Goal: Task Accomplishment & Management: Manage account settings

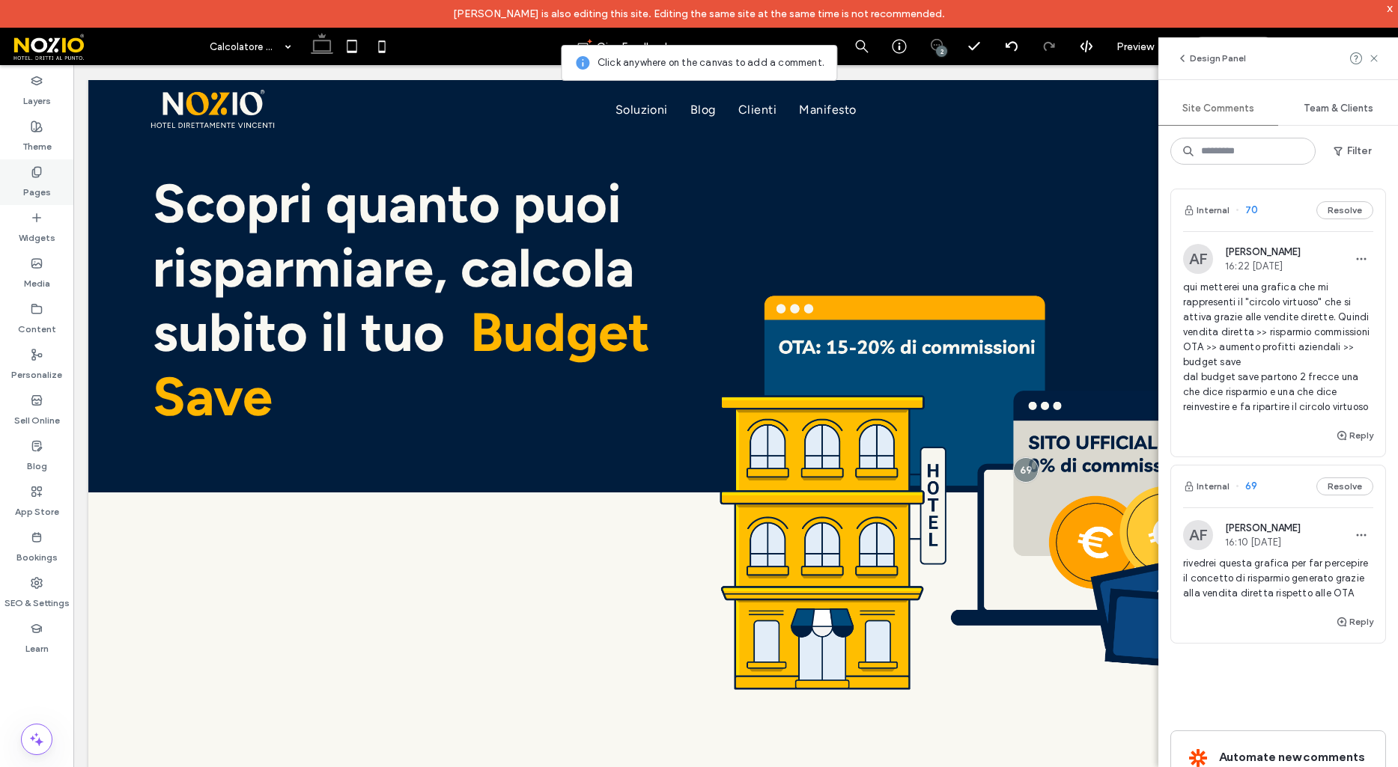
click at [31, 184] on label "Pages" at bounding box center [37, 188] width 28 height 21
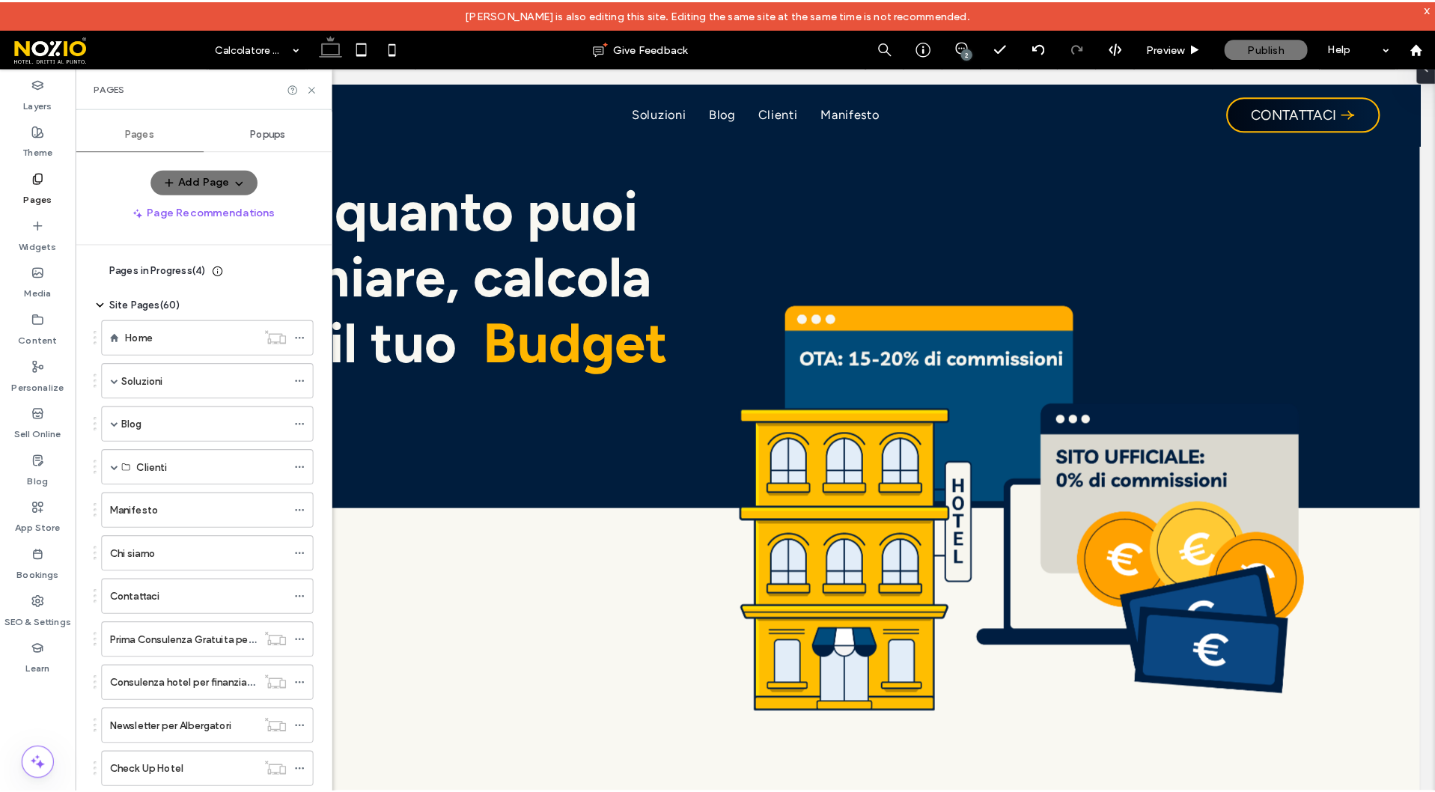
scroll to position [19, 0]
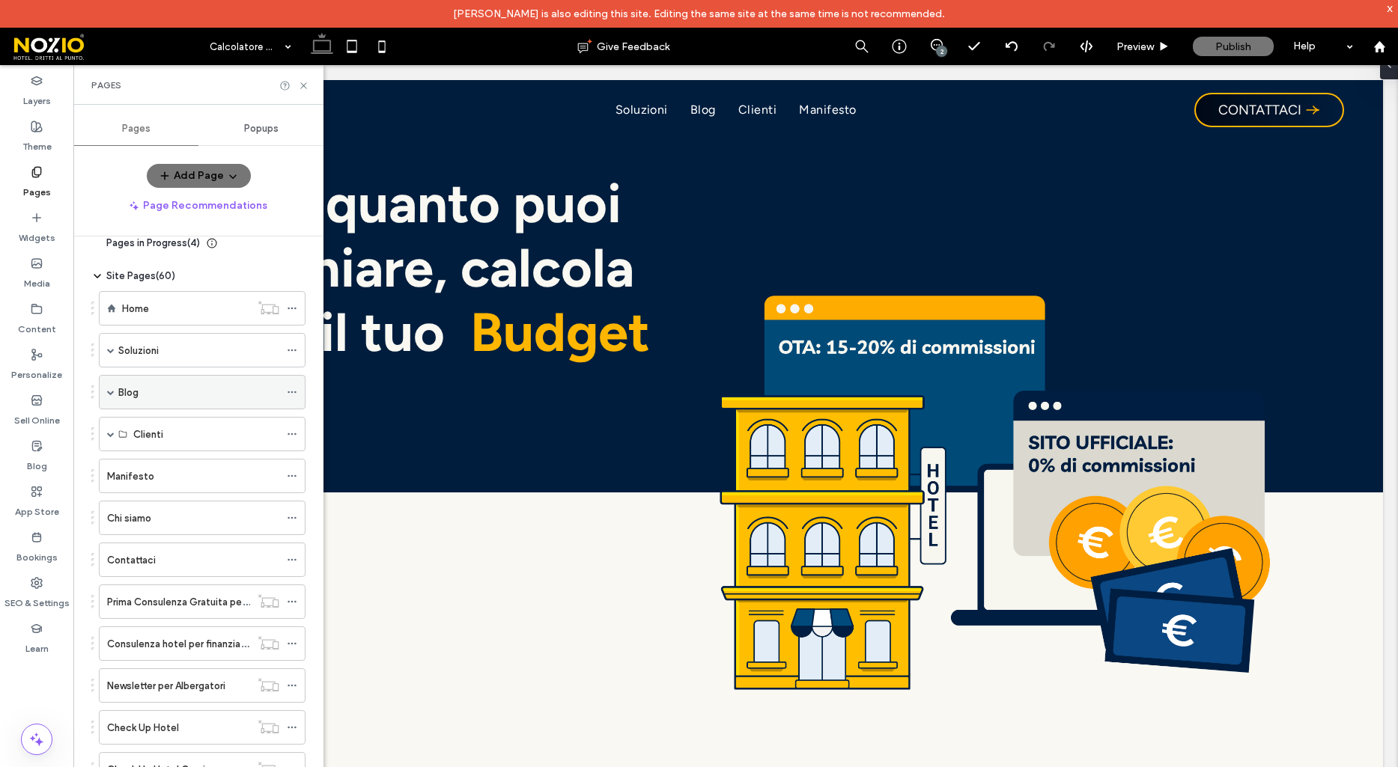
click at [112, 392] on span at bounding box center [110, 392] width 7 height 7
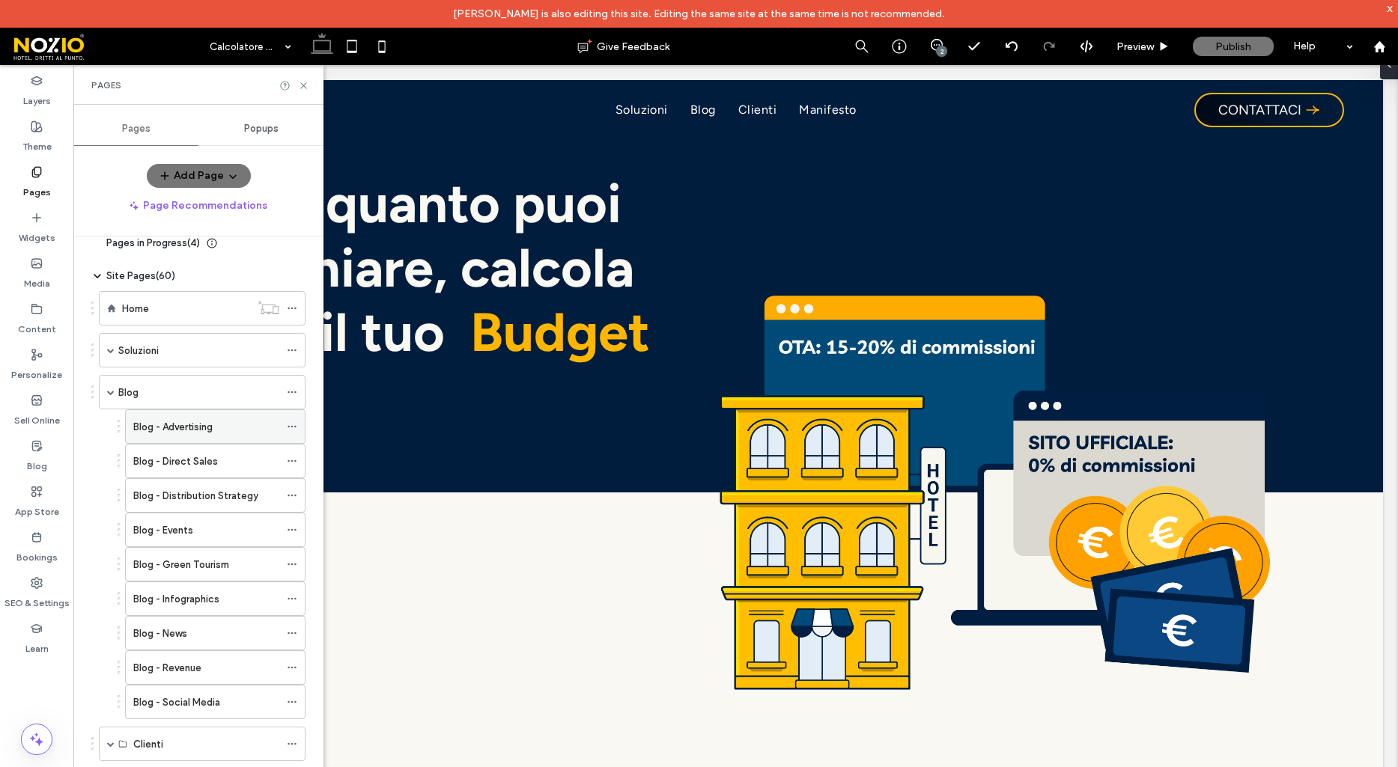
click at [216, 427] on div "Blog - Advertising" at bounding box center [206, 427] width 146 height 16
click at [293, 425] on icon at bounding box center [292, 427] width 10 height 10
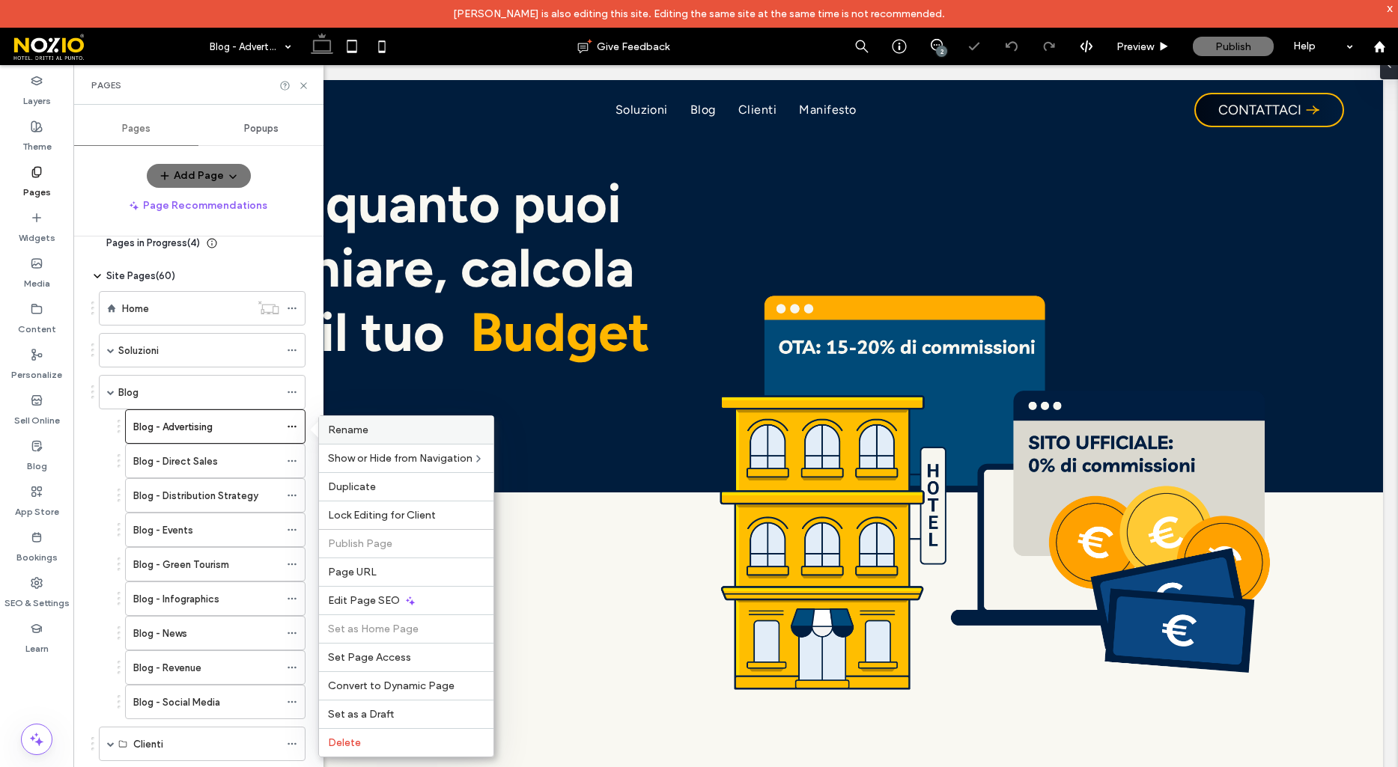
click at [326, 425] on div "Rename" at bounding box center [406, 430] width 174 height 28
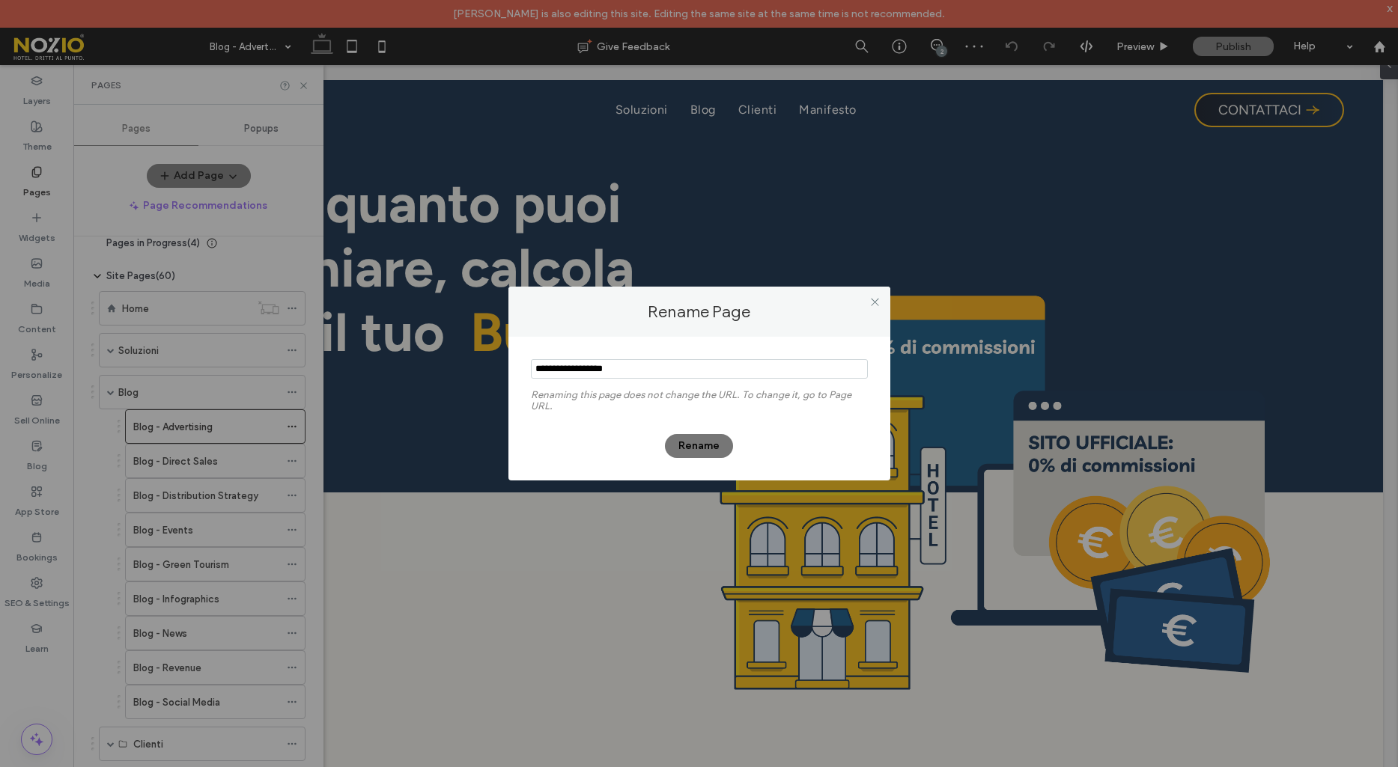
drag, startPoint x: 567, startPoint y: 366, endPoint x: 404, endPoint y: 362, distance: 163.3
click at [404, 362] on div "Rename Page Renaming this page does not change the URL. To change it, go to Pag…" at bounding box center [699, 383] width 1398 height 767
type input "**********"
click at [724, 445] on button "Rename" at bounding box center [699, 446] width 68 height 24
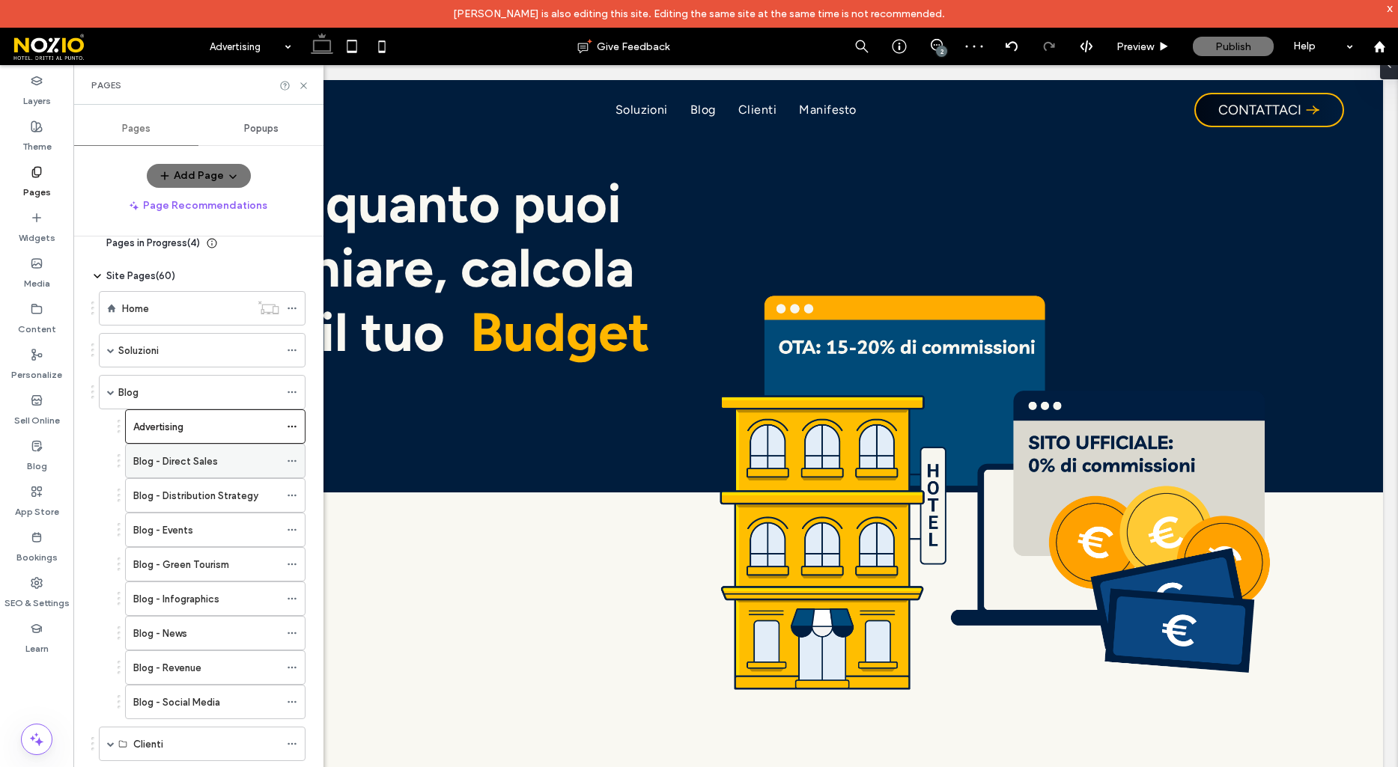
click at [174, 462] on label "Blog - Direct Sales" at bounding box center [175, 462] width 85 height 26
click at [291, 458] on icon at bounding box center [292, 461] width 10 height 10
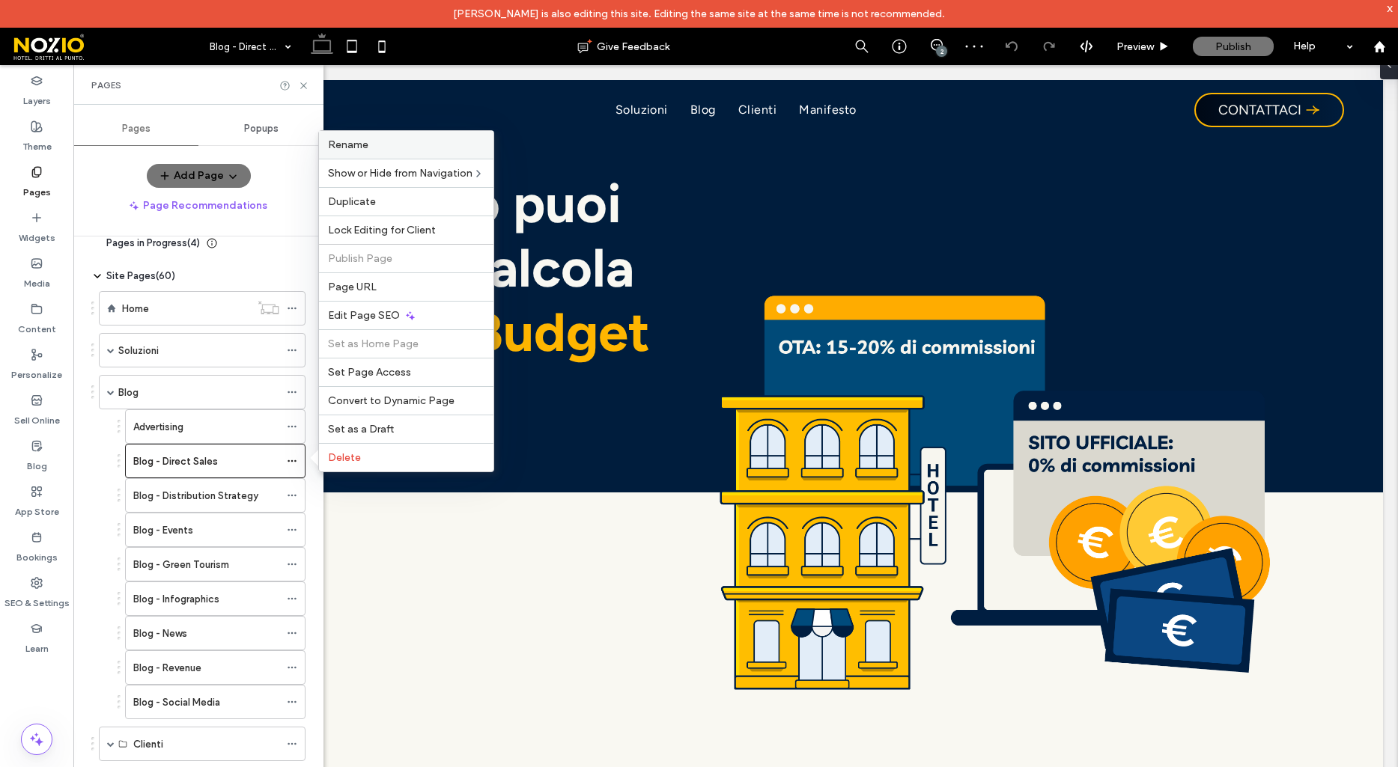
click at [362, 150] on span "Rename" at bounding box center [348, 145] width 40 height 13
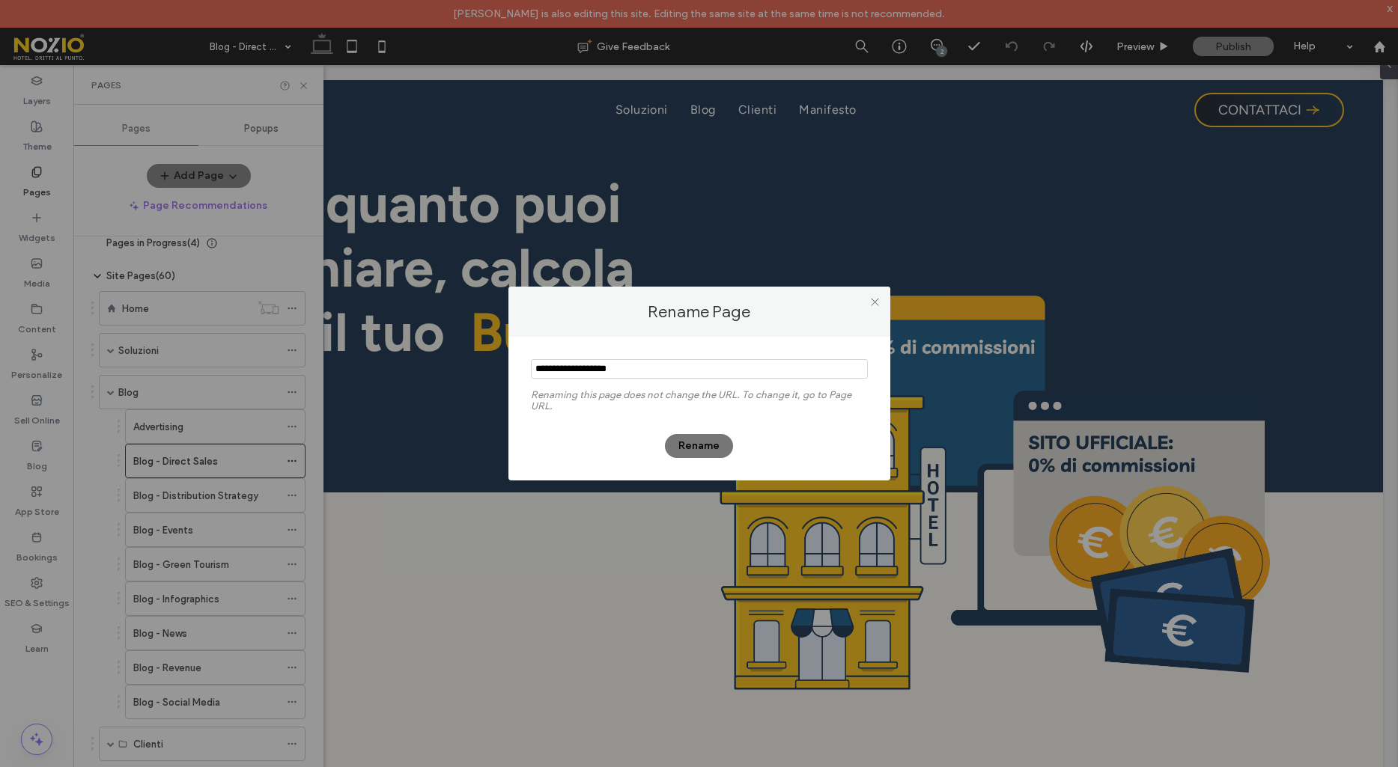
drag, startPoint x: 566, startPoint y: 367, endPoint x: 535, endPoint y: 365, distance: 30.7
click at [535, 365] on input "notEmpty" at bounding box center [699, 368] width 337 height 19
type input "**********"
click at [694, 443] on button "Rename" at bounding box center [699, 446] width 68 height 24
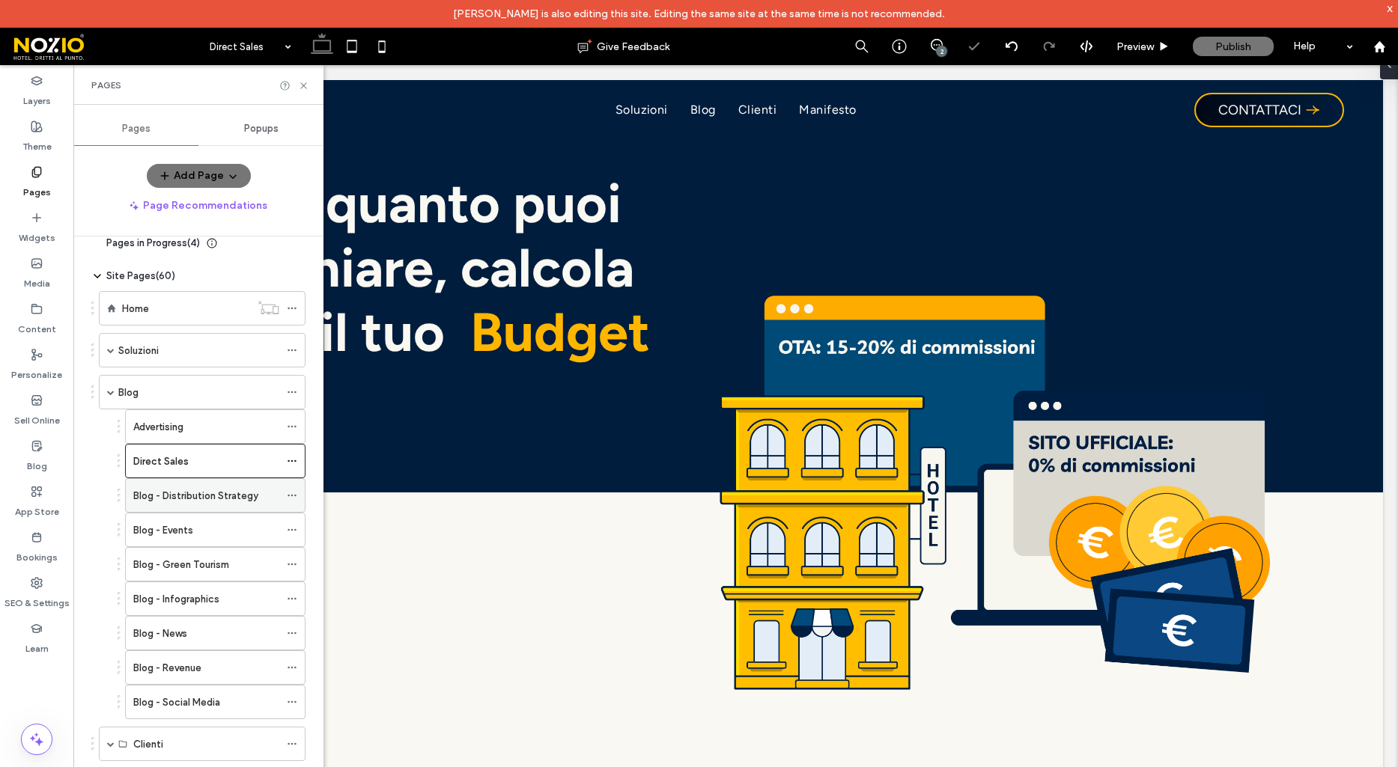
click at [294, 493] on icon at bounding box center [292, 495] width 10 height 10
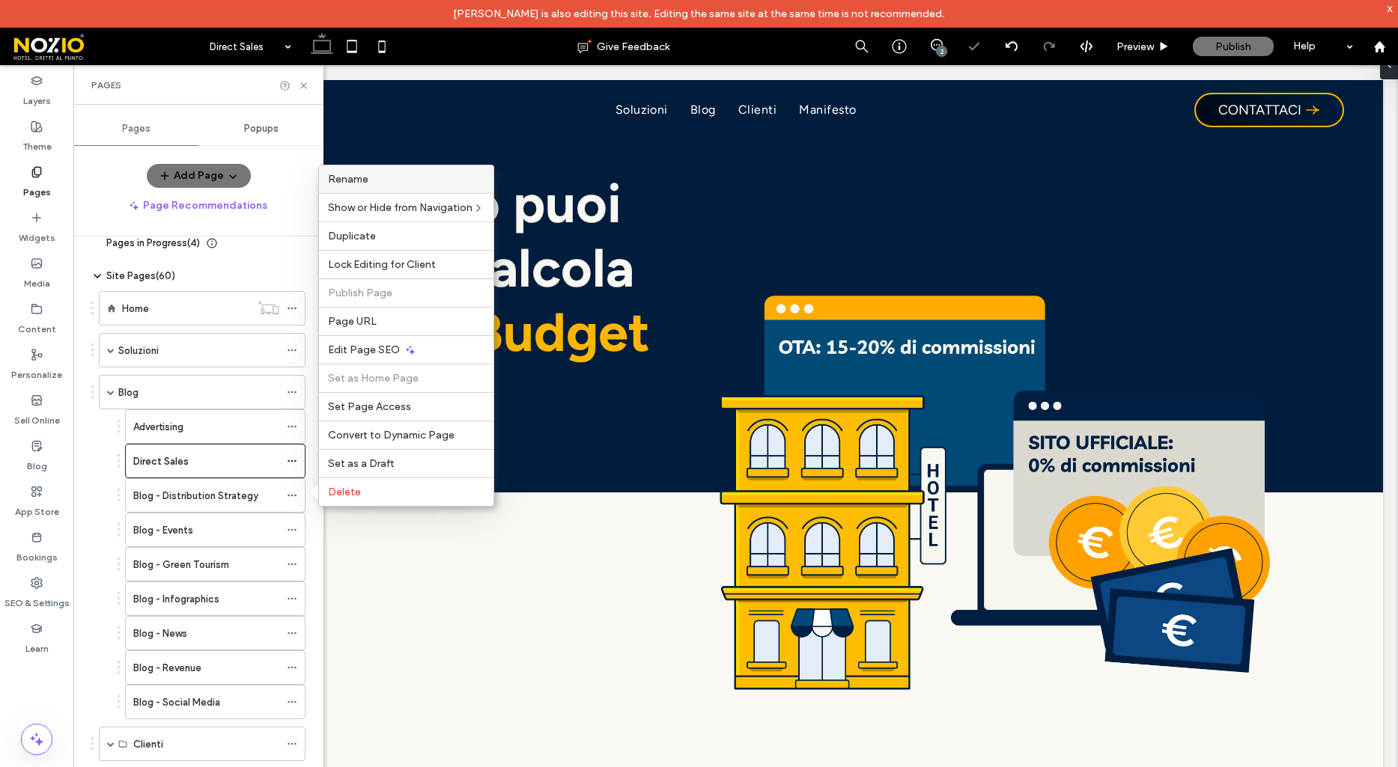
click at [368, 184] on label "Rename" at bounding box center [406, 179] width 156 height 13
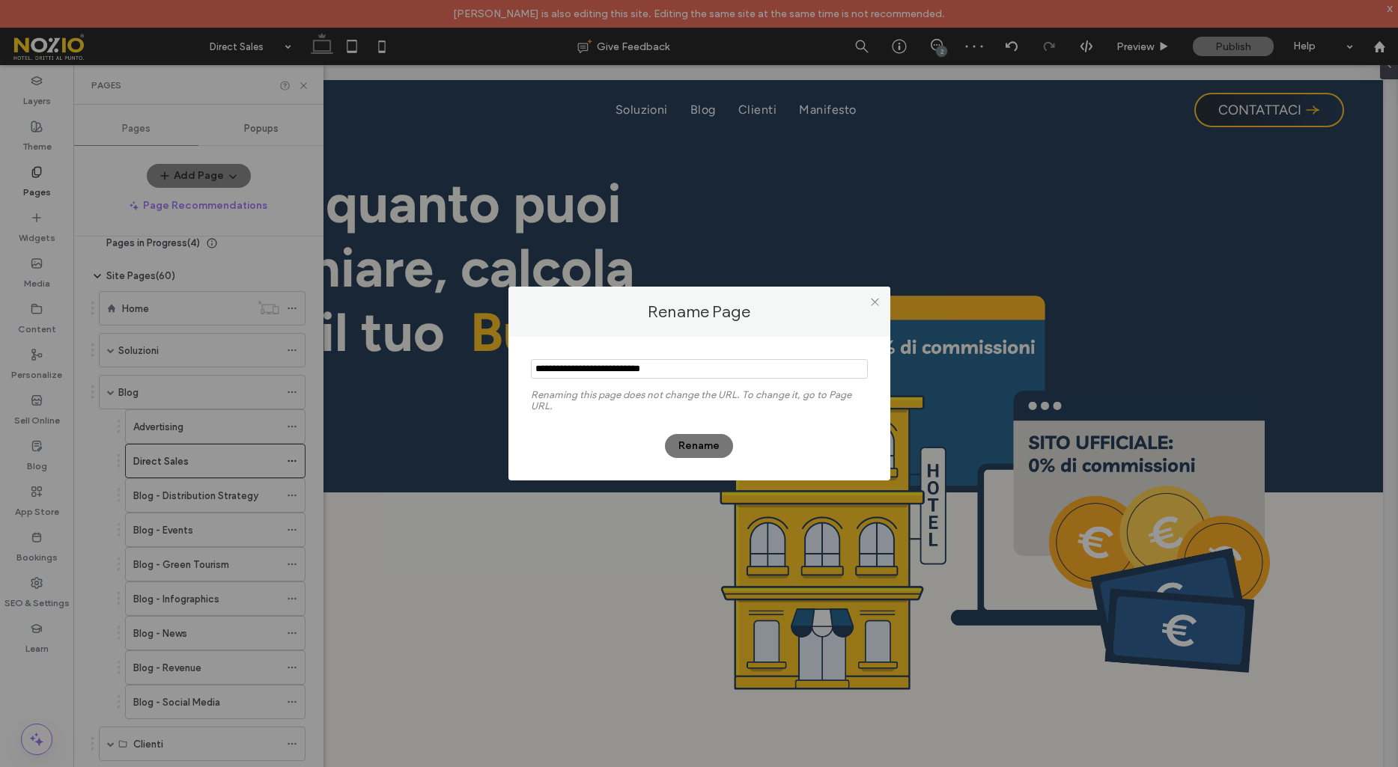
drag, startPoint x: 565, startPoint y: 369, endPoint x: 468, endPoint y: 364, distance: 97.5
click at [468, 364] on div "Rename Page Renaming this page does not change the URL. To change it, go to Pag…" at bounding box center [699, 383] width 1398 height 767
type input "**********"
click at [701, 452] on button "Rename" at bounding box center [699, 446] width 68 height 24
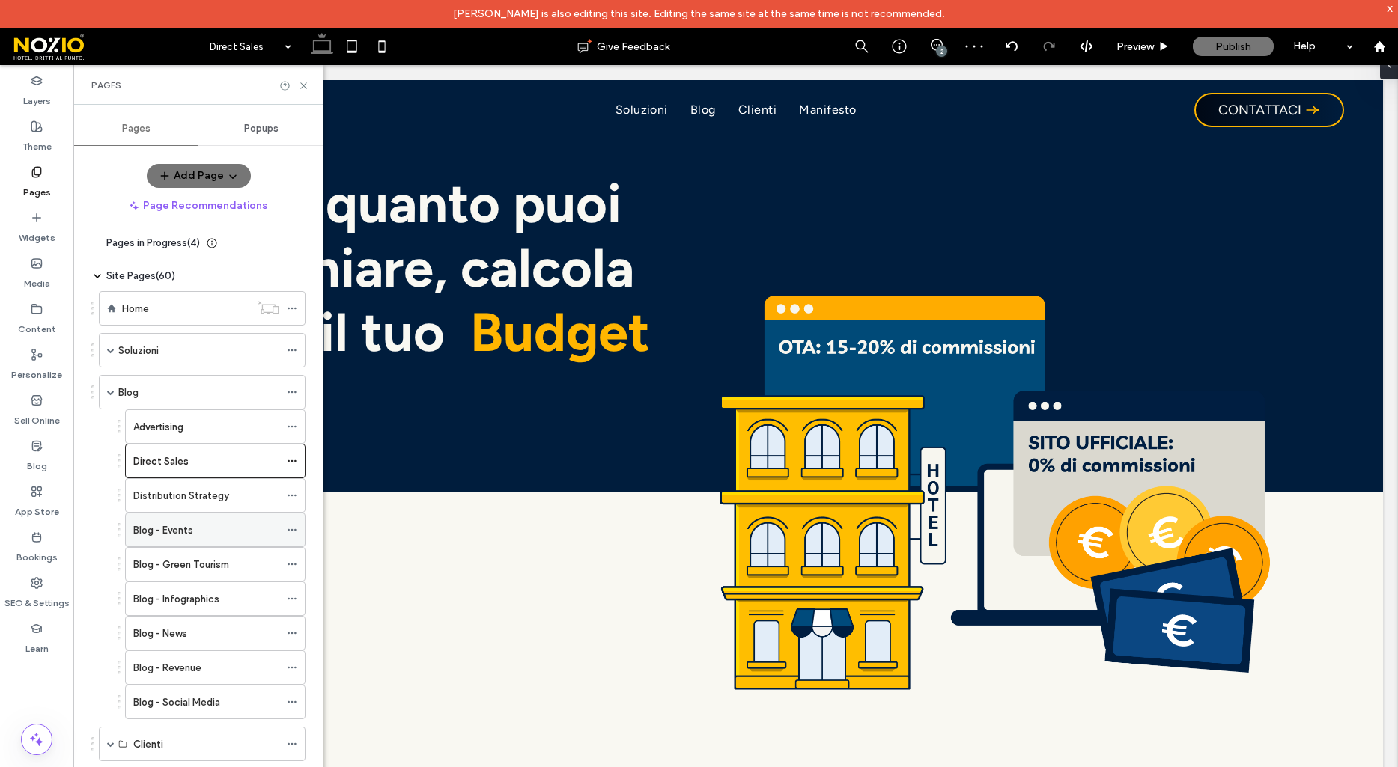
click at [293, 529] on use at bounding box center [292, 530] width 8 height 2
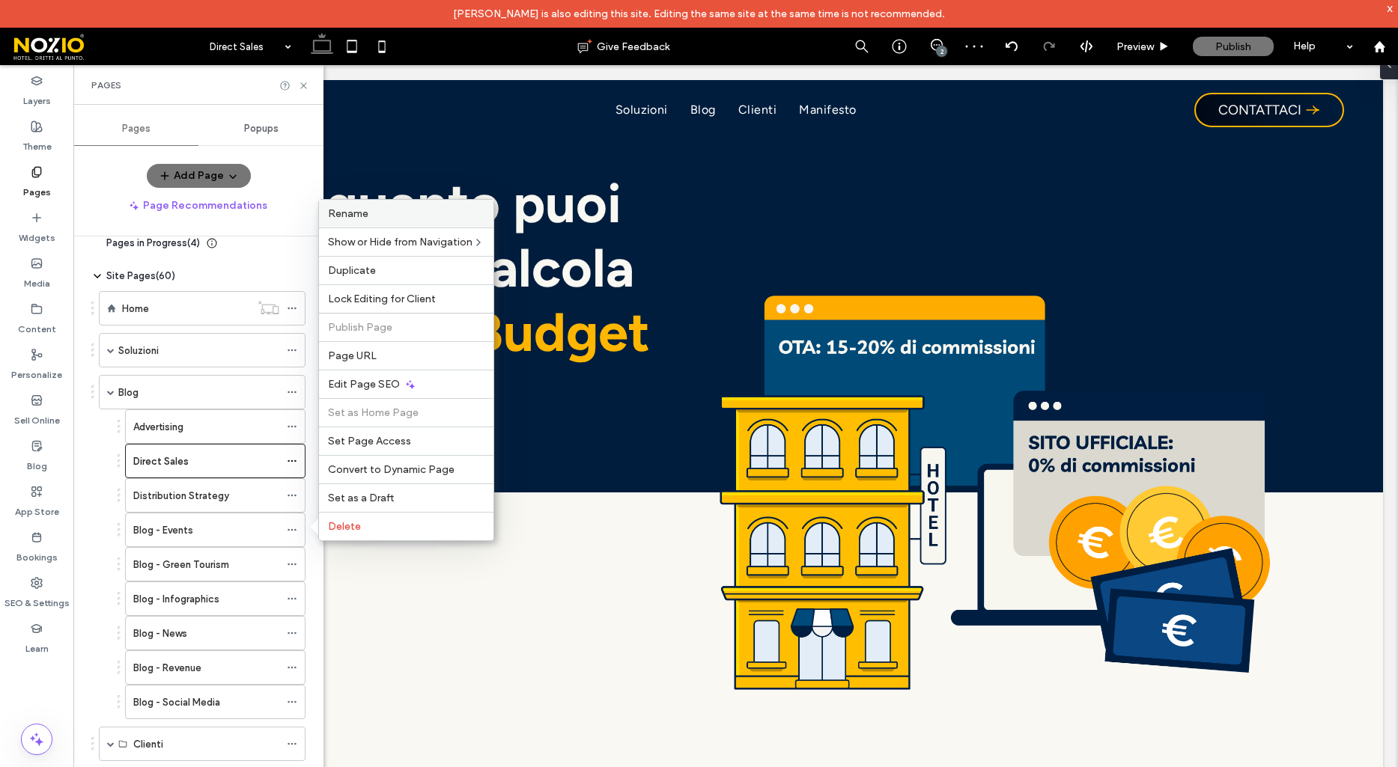
click at [359, 217] on span "Rename" at bounding box center [348, 213] width 40 height 13
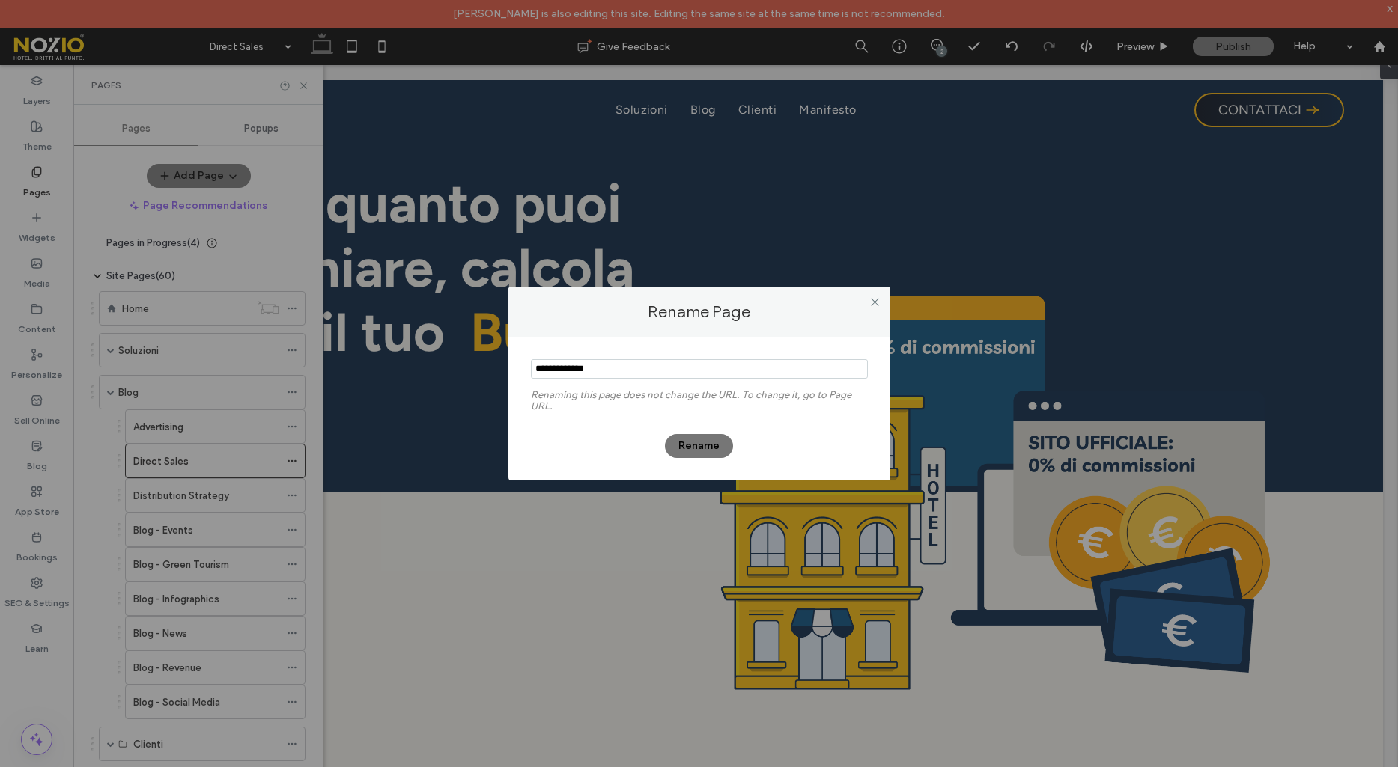
drag, startPoint x: 565, startPoint y: 368, endPoint x: 496, endPoint y: 371, distance: 68.2
click at [496, 371] on div "Rename Page Renaming this page does not change the URL. To change it, go to Pag…" at bounding box center [699, 383] width 1398 height 767
type input "******"
click at [717, 454] on button "Rename" at bounding box center [699, 446] width 68 height 24
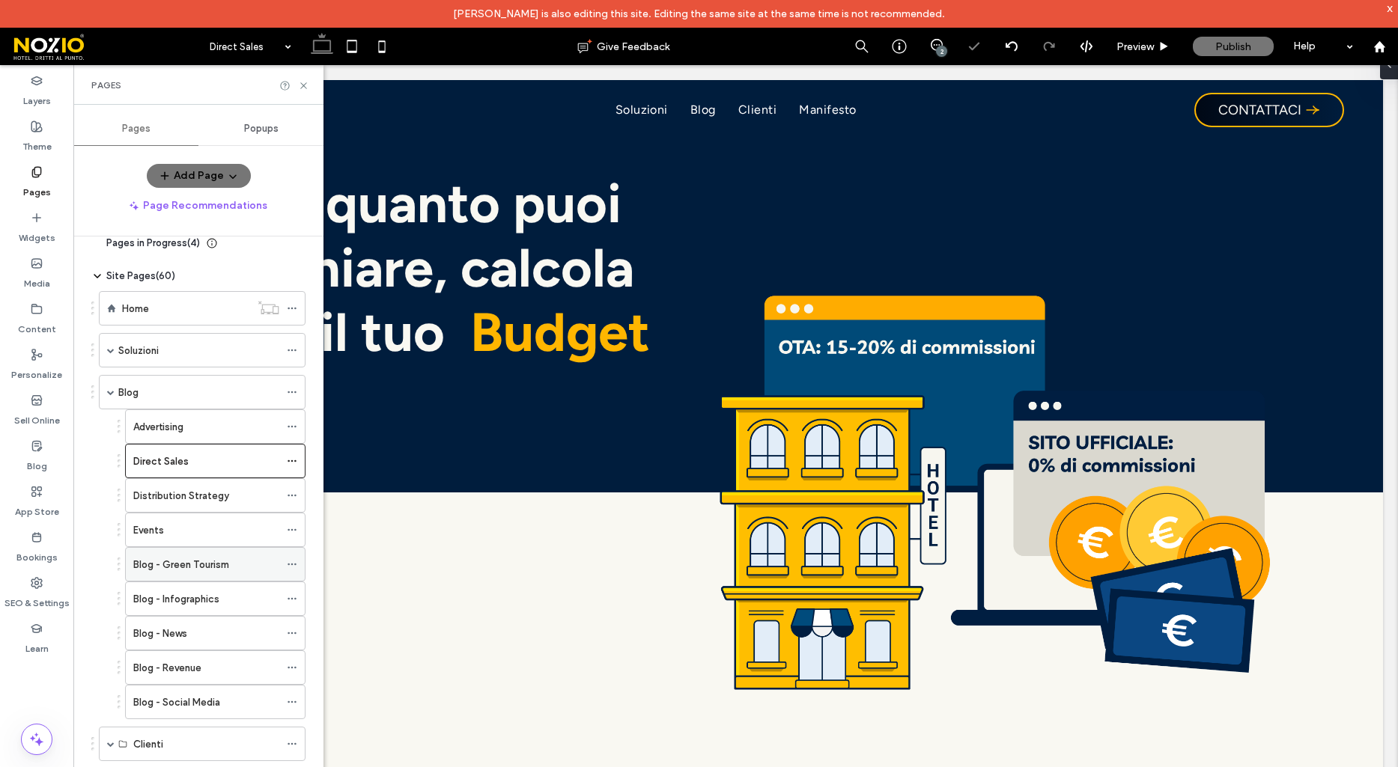
click at [294, 570] on span at bounding box center [292, 564] width 10 height 22
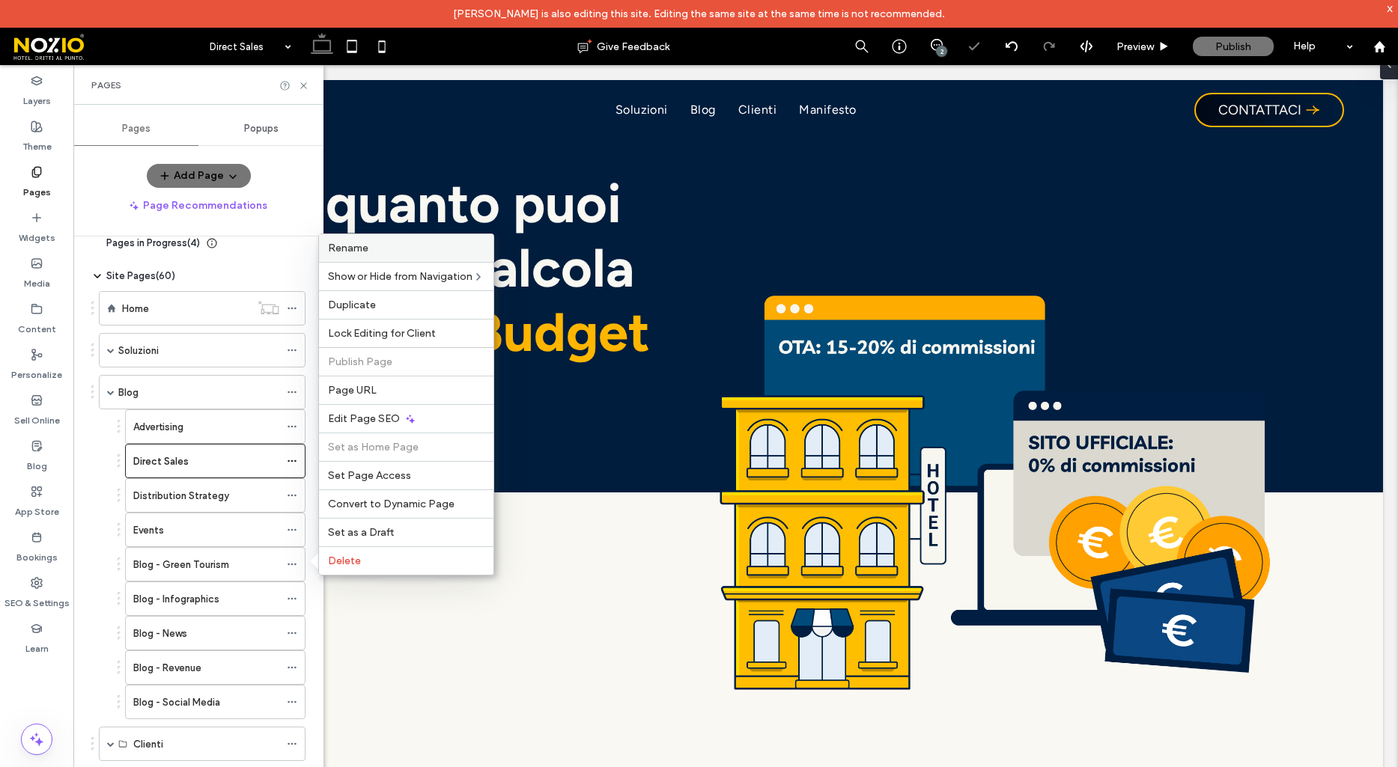
click at [373, 247] on label "Rename" at bounding box center [406, 248] width 156 height 13
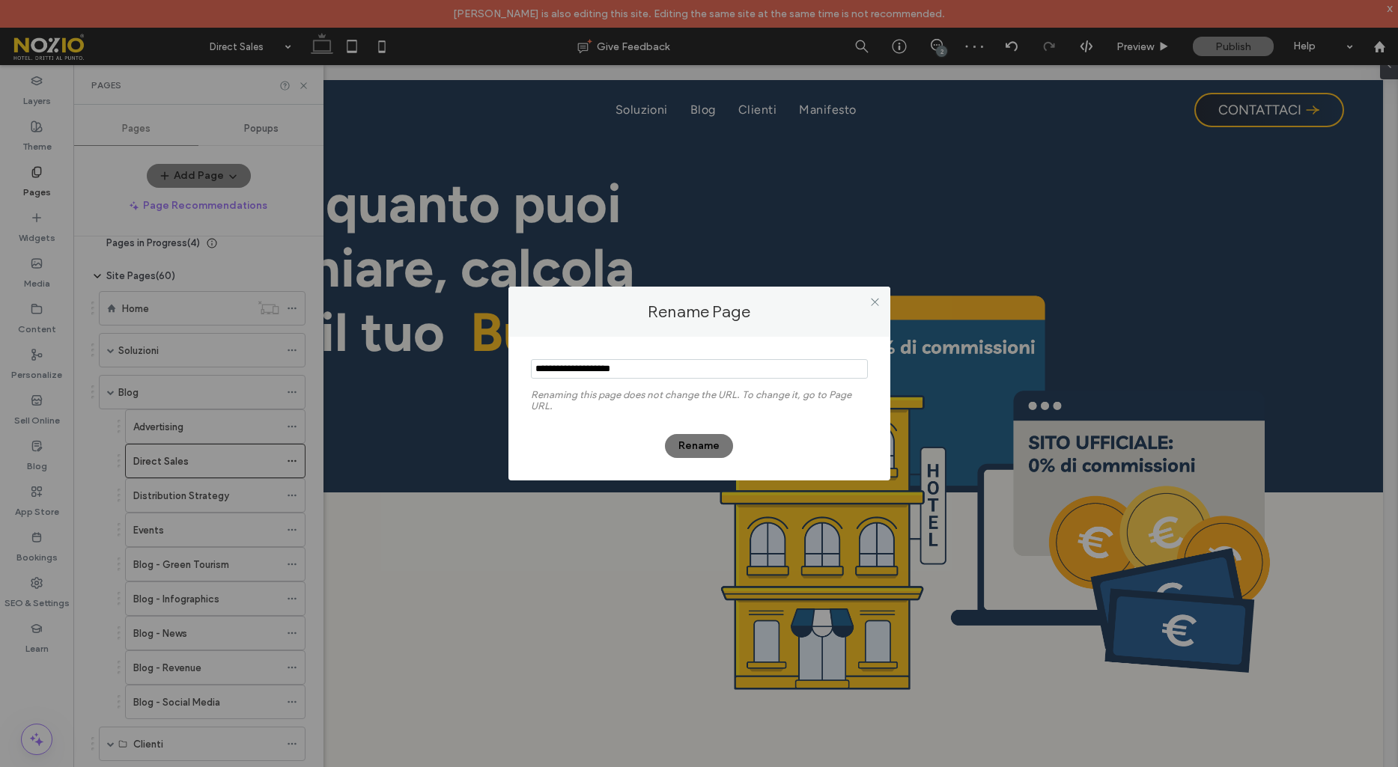
drag, startPoint x: 523, startPoint y: 367, endPoint x: 491, endPoint y: 364, distance: 31.6
click at [491, 364] on div "Rename Page Renaming this page does not change the URL. To change it, go to Pag…" at bounding box center [699, 383] width 1398 height 767
type input "**********"
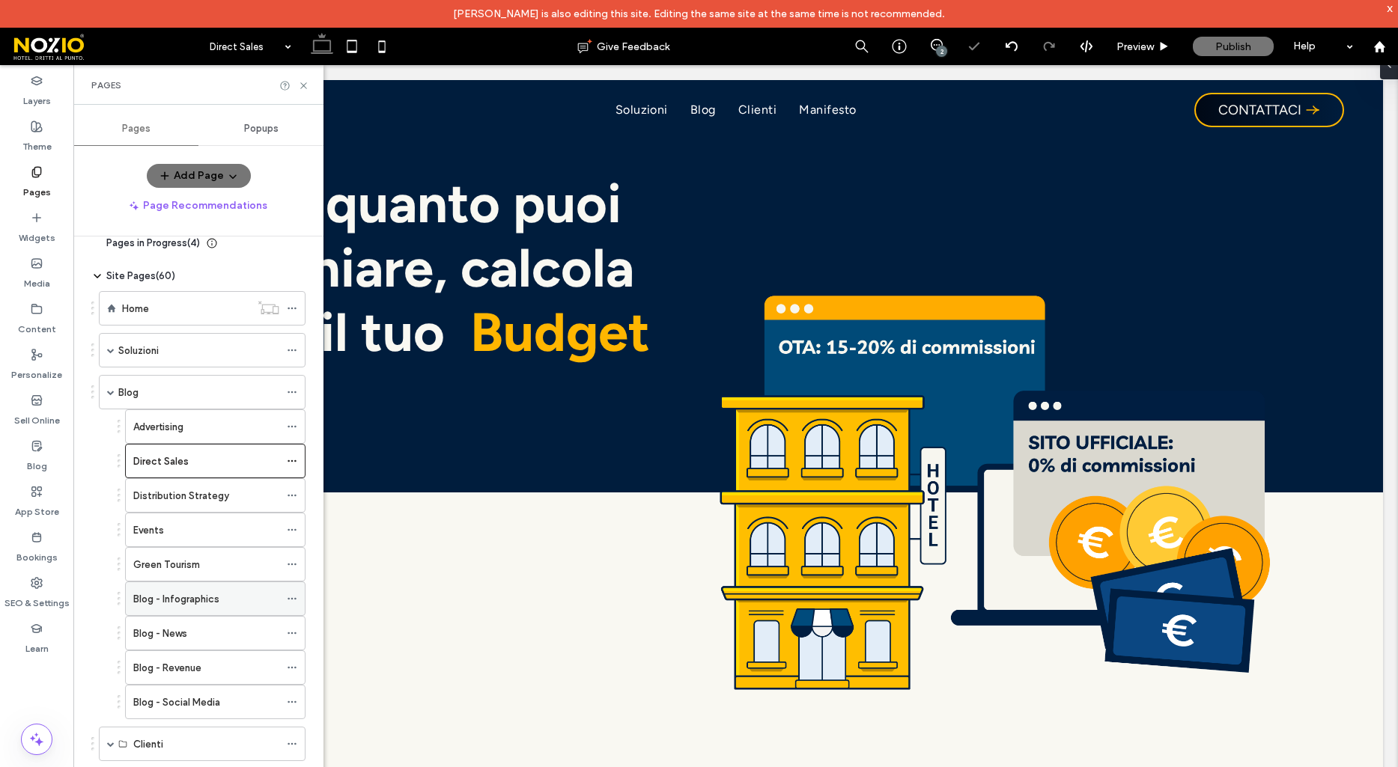
click at [294, 596] on icon at bounding box center [292, 599] width 10 height 10
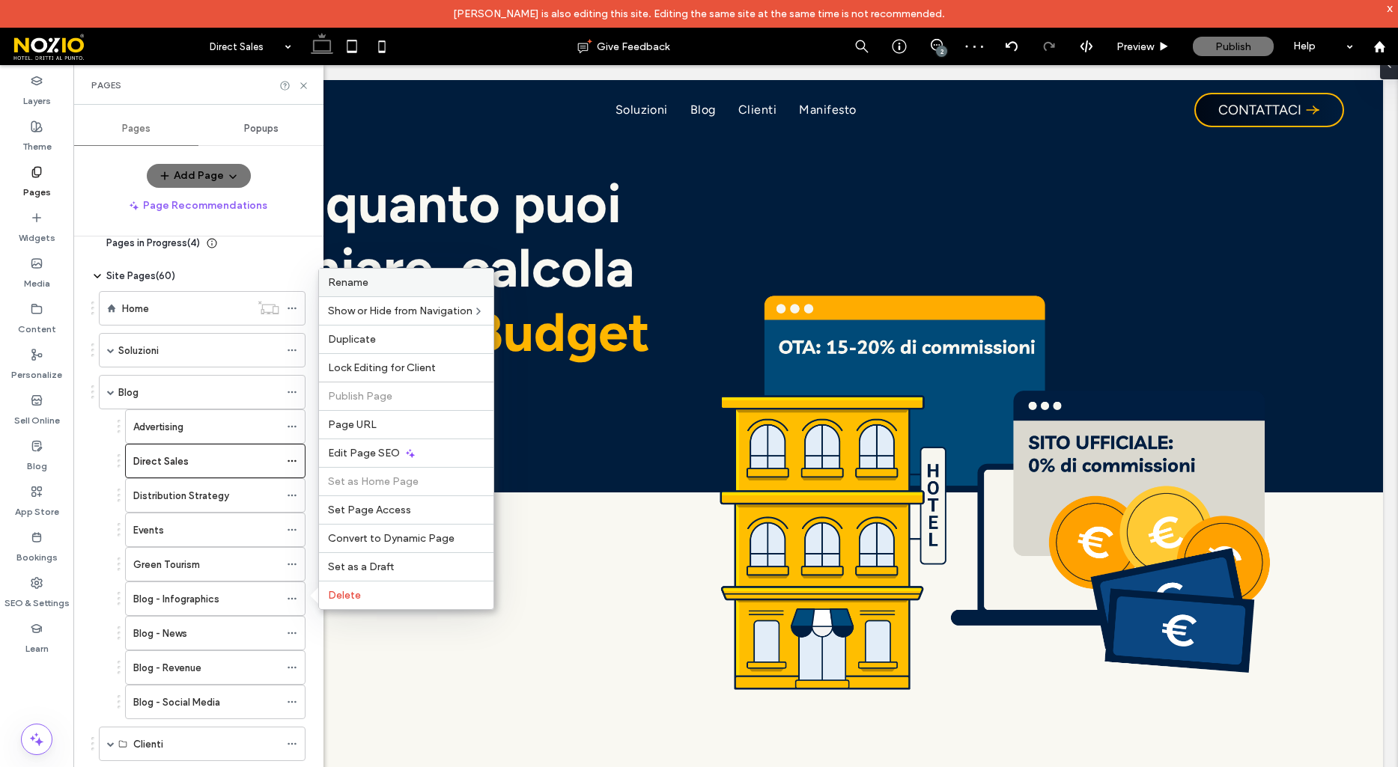
click at [350, 286] on span "Rename" at bounding box center [348, 282] width 40 height 13
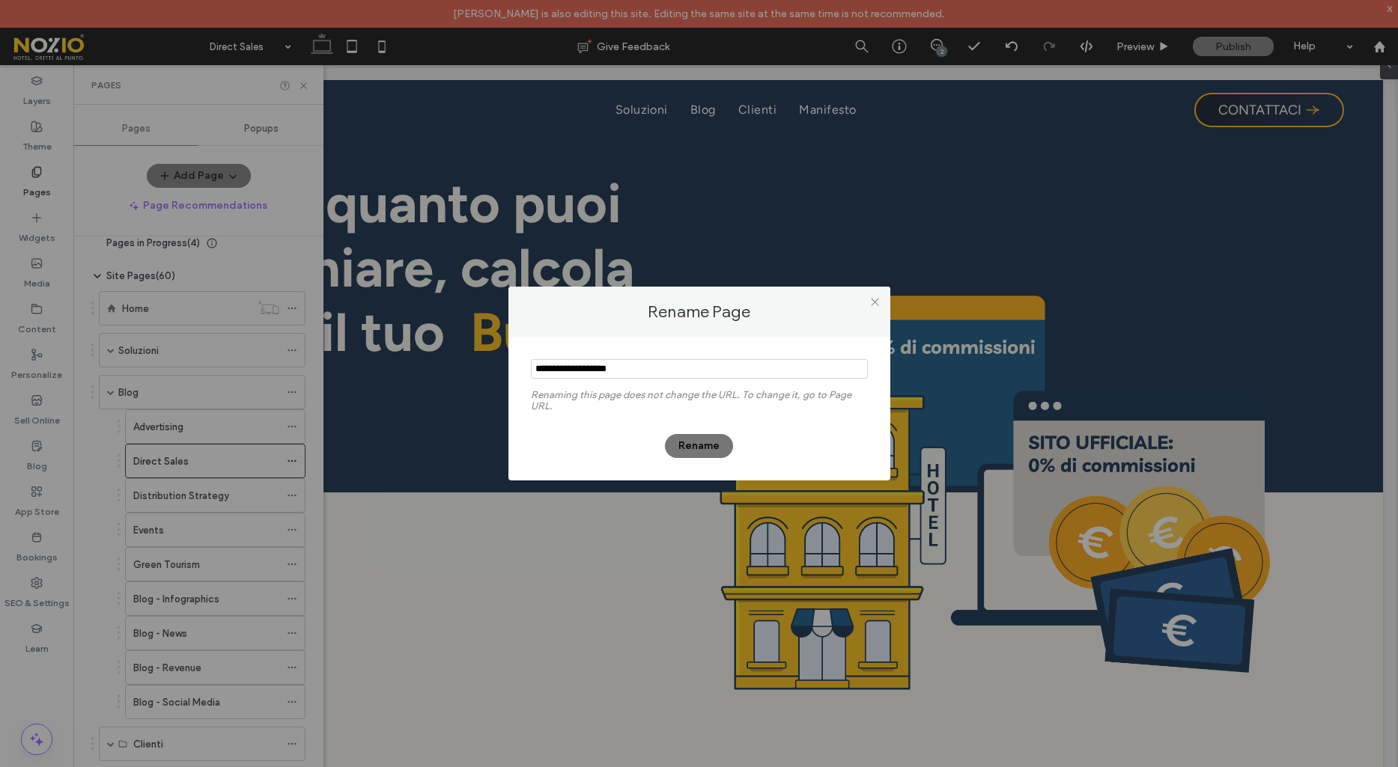
drag, startPoint x: 565, startPoint y: 369, endPoint x: 464, endPoint y: 371, distance: 100.3
click at [464, 371] on div "Rename Page Renaming this page does not change the URL. To change it, go to Pag…" at bounding box center [699, 383] width 1398 height 767
type input "**********"
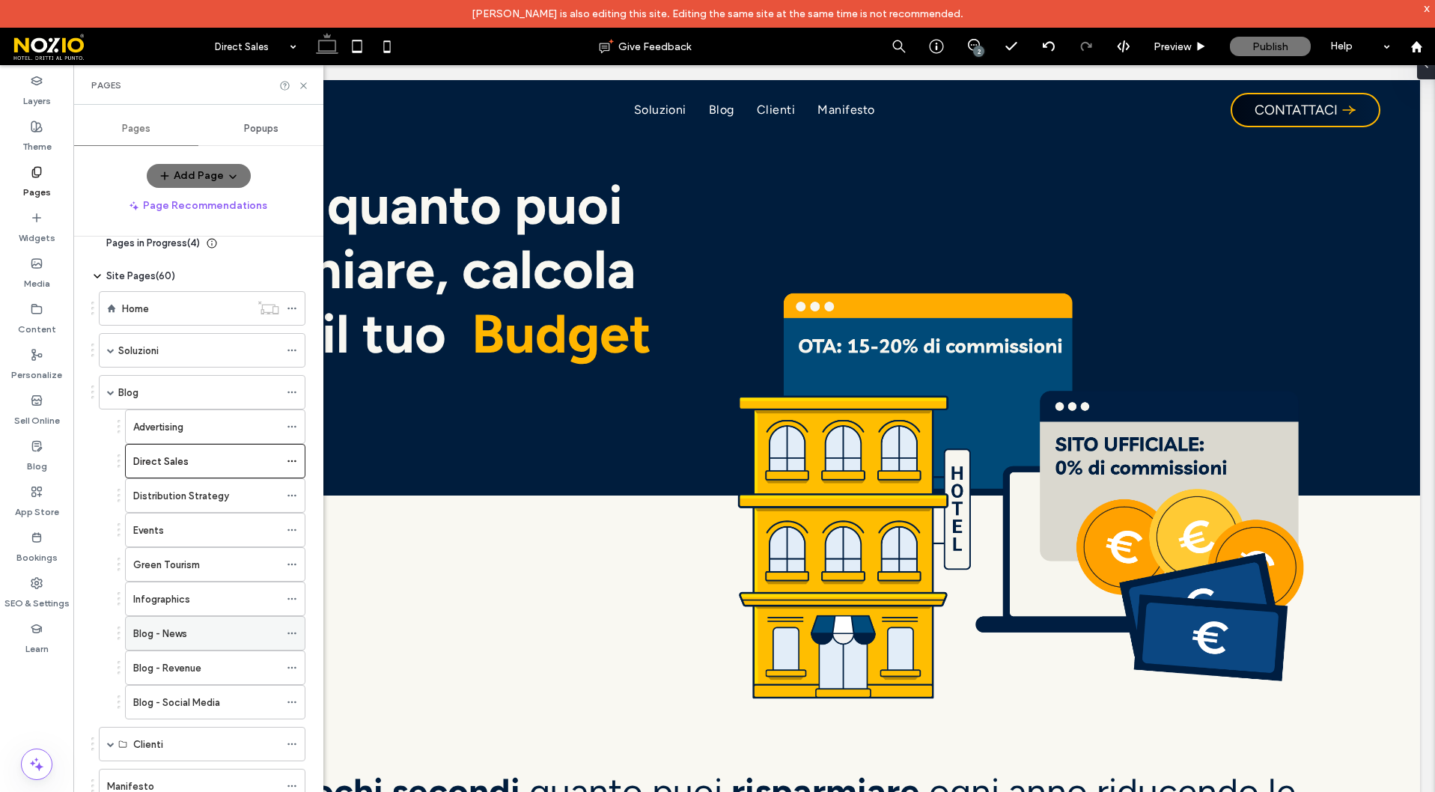
click at [169, 639] on label "Blog - News" at bounding box center [160, 634] width 54 height 26
click at [291, 634] on icon at bounding box center [292, 633] width 10 height 10
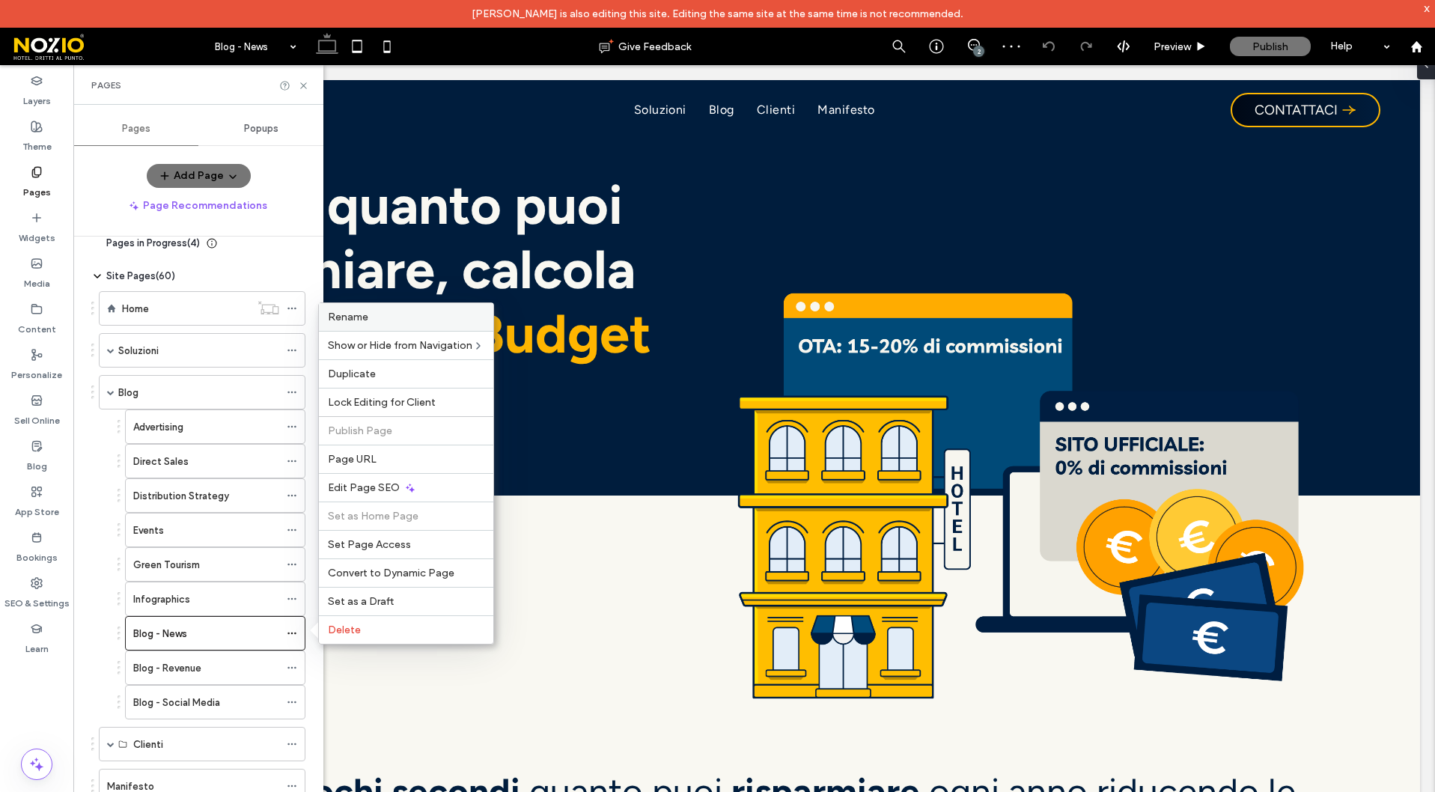
click at [383, 314] on label "Rename" at bounding box center [406, 317] width 156 height 13
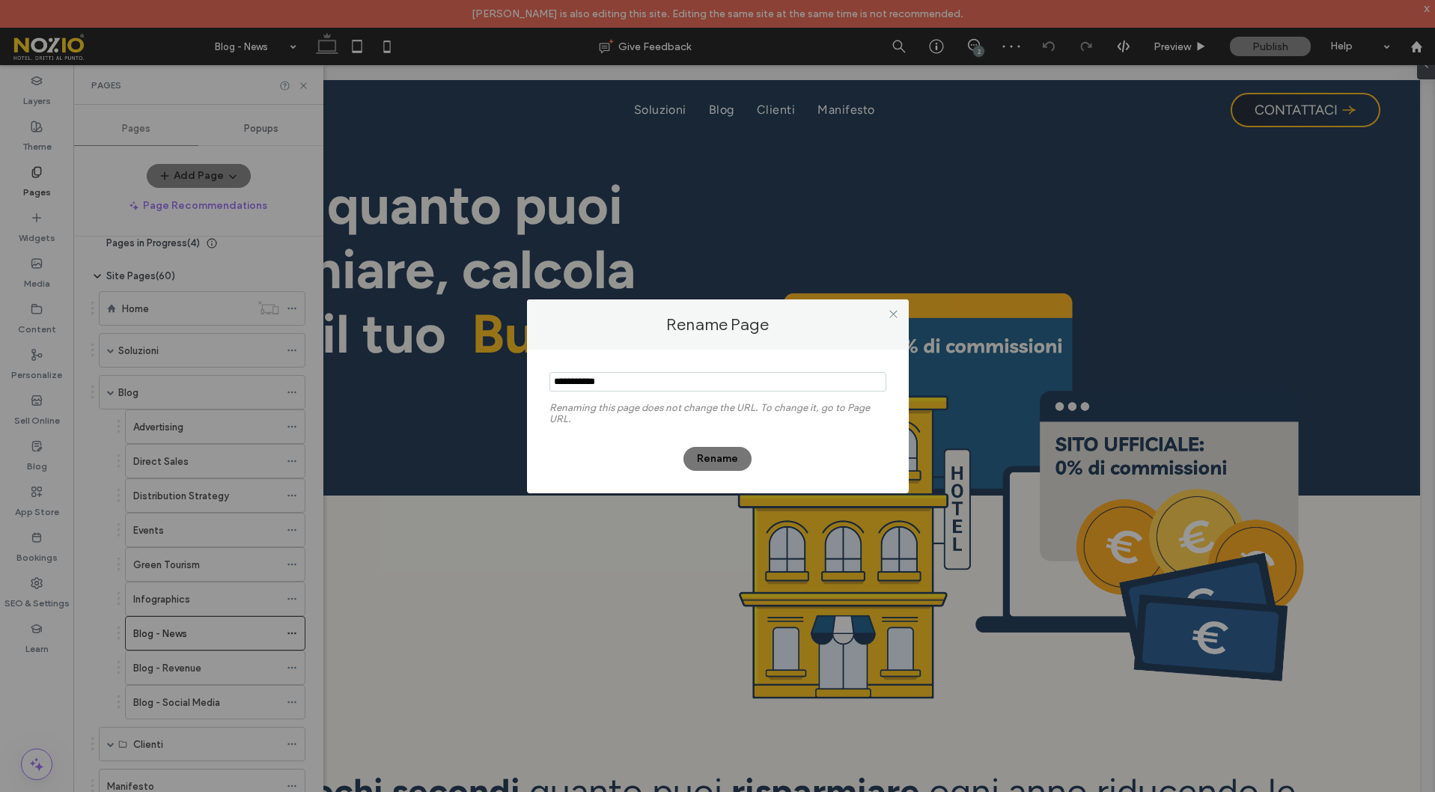
drag, startPoint x: 582, startPoint y: 383, endPoint x: 450, endPoint y: 367, distance: 132.7
click at [442, 367] on div "Rename Page Renaming this page does not change the URL. To change it, go to Pag…" at bounding box center [717, 396] width 1435 height 792
type input "****"
click at [703, 451] on button "Rename" at bounding box center [718, 459] width 68 height 24
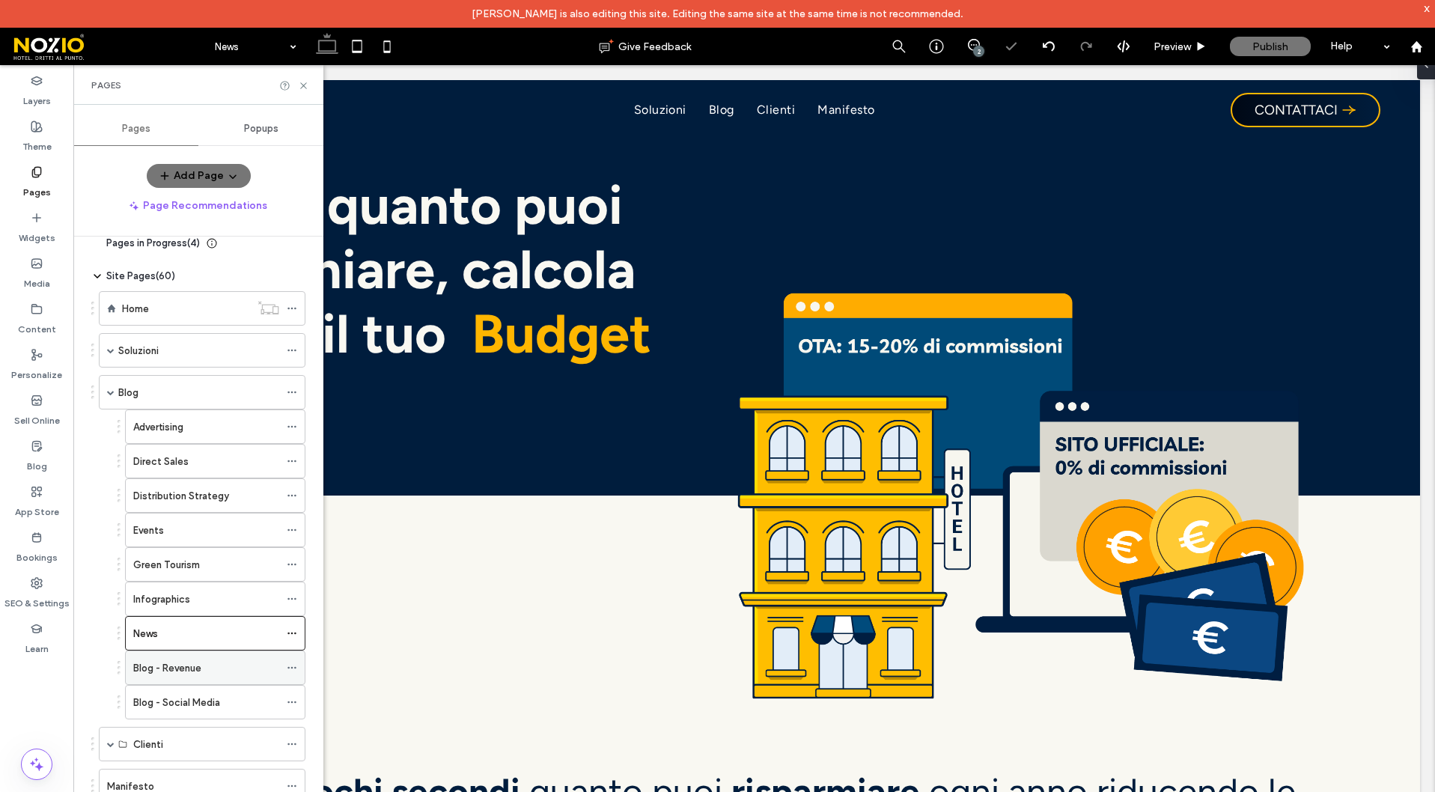
click at [194, 667] on label "Blog - Revenue" at bounding box center [167, 668] width 68 height 26
click at [291, 663] on icon at bounding box center [292, 668] width 10 height 10
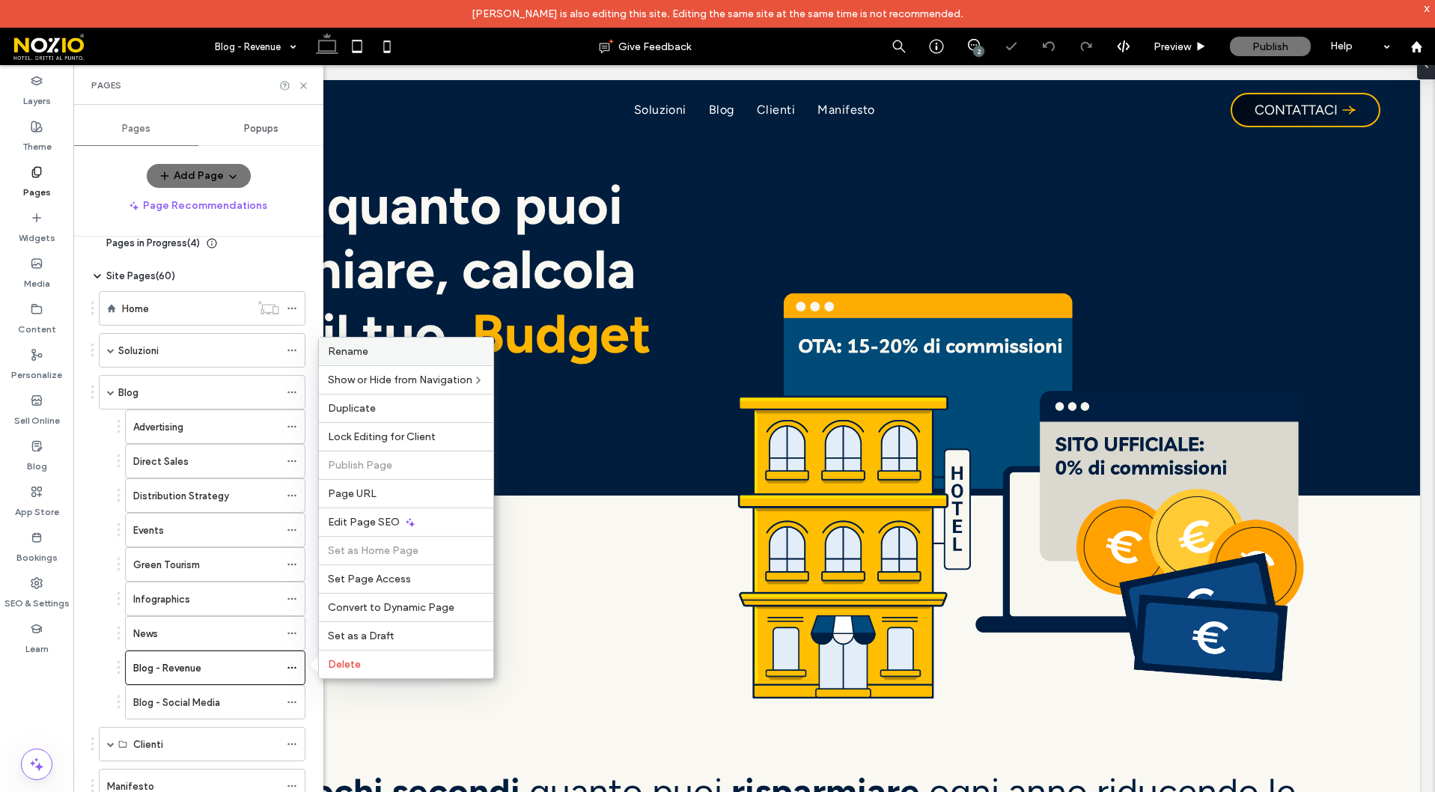
click at [382, 353] on label "Rename" at bounding box center [406, 351] width 156 height 13
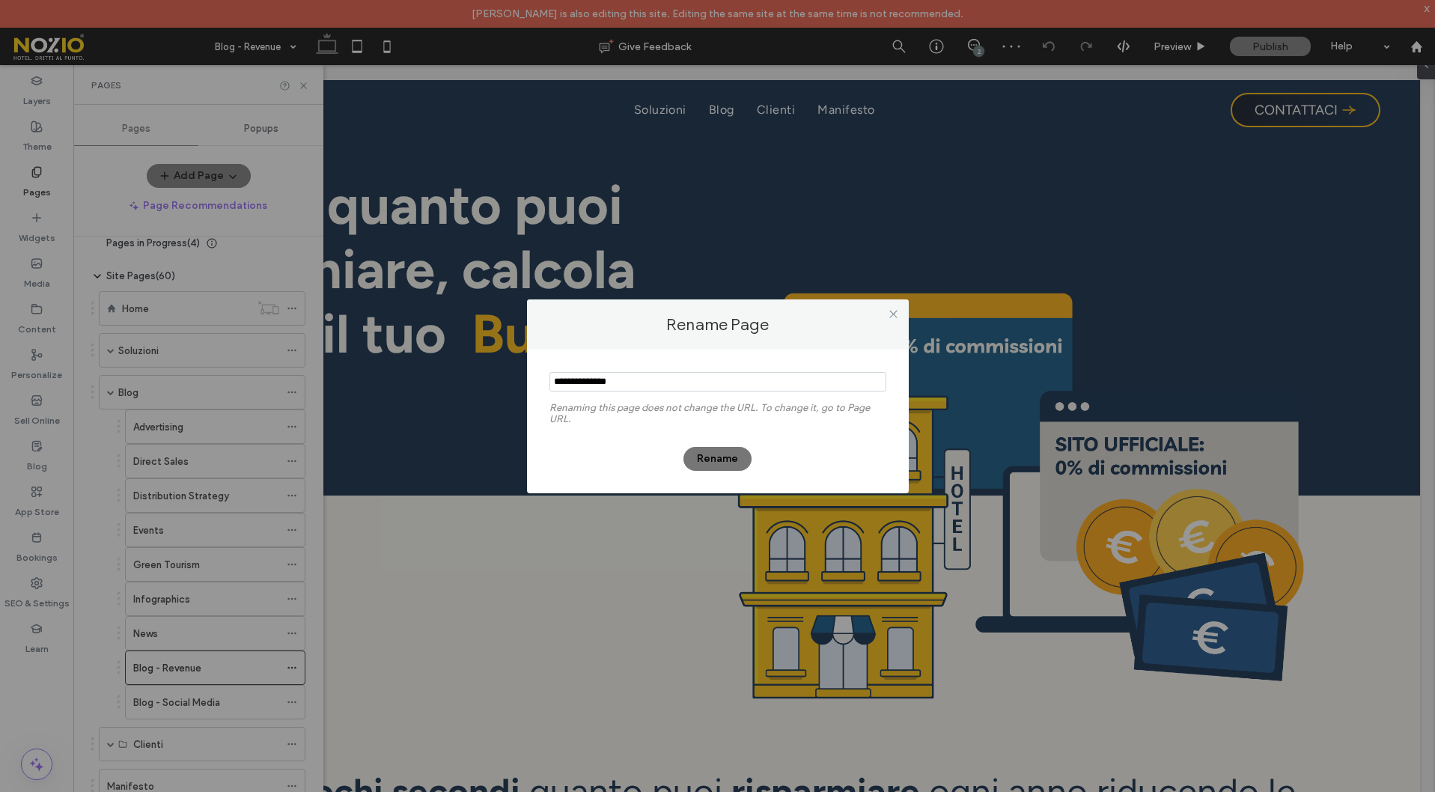
drag, startPoint x: 582, startPoint y: 380, endPoint x: 466, endPoint y: 370, distance: 115.7
click at [466, 370] on div "Rename Page Renaming this page does not change the URL. To change it, go to Pag…" at bounding box center [717, 396] width 1435 height 792
type input "*******"
click at [729, 461] on button "Rename" at bounding box center [718, 459] width 68 height 24
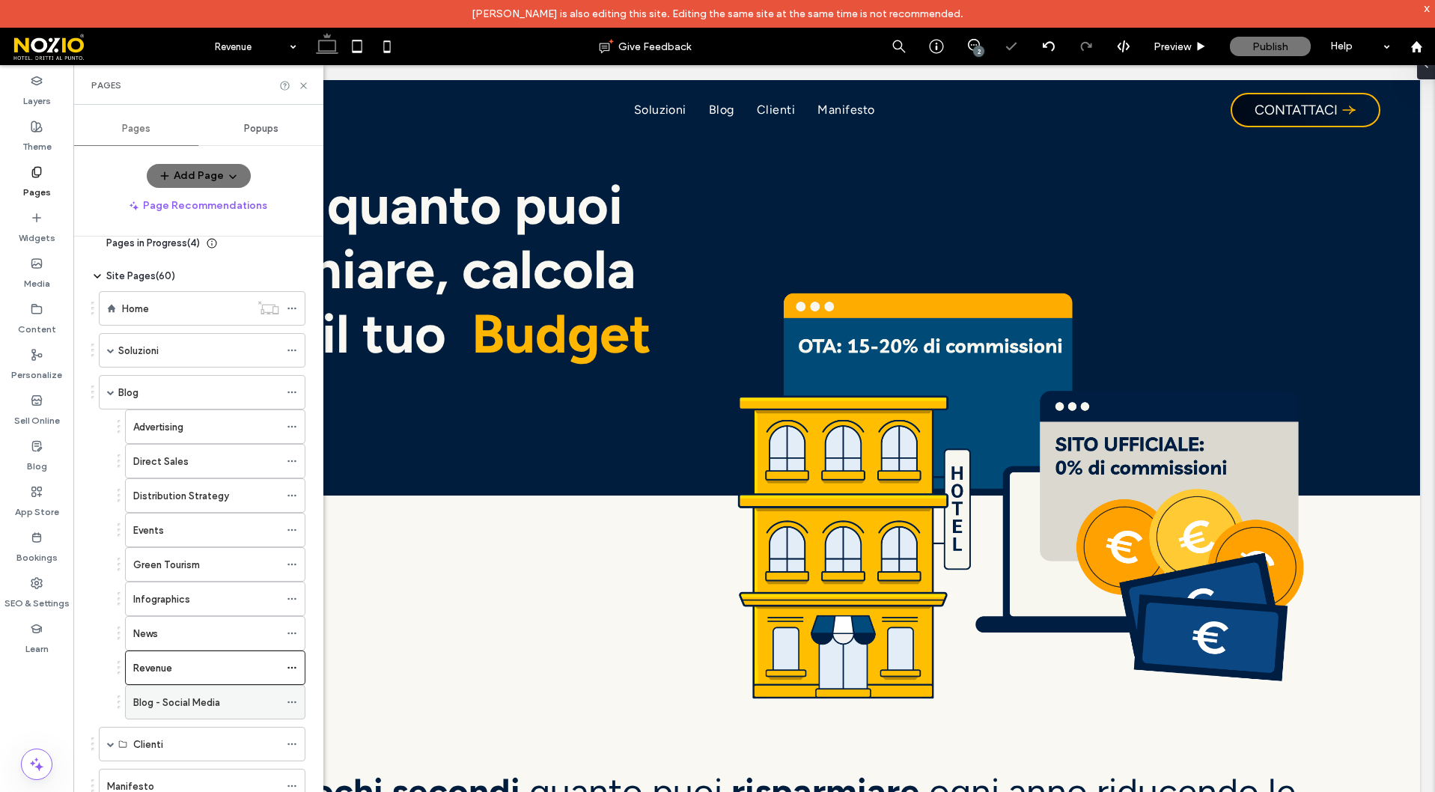
click at [293, 704] on icon at bounding box center [292, 702] width 10 height 10
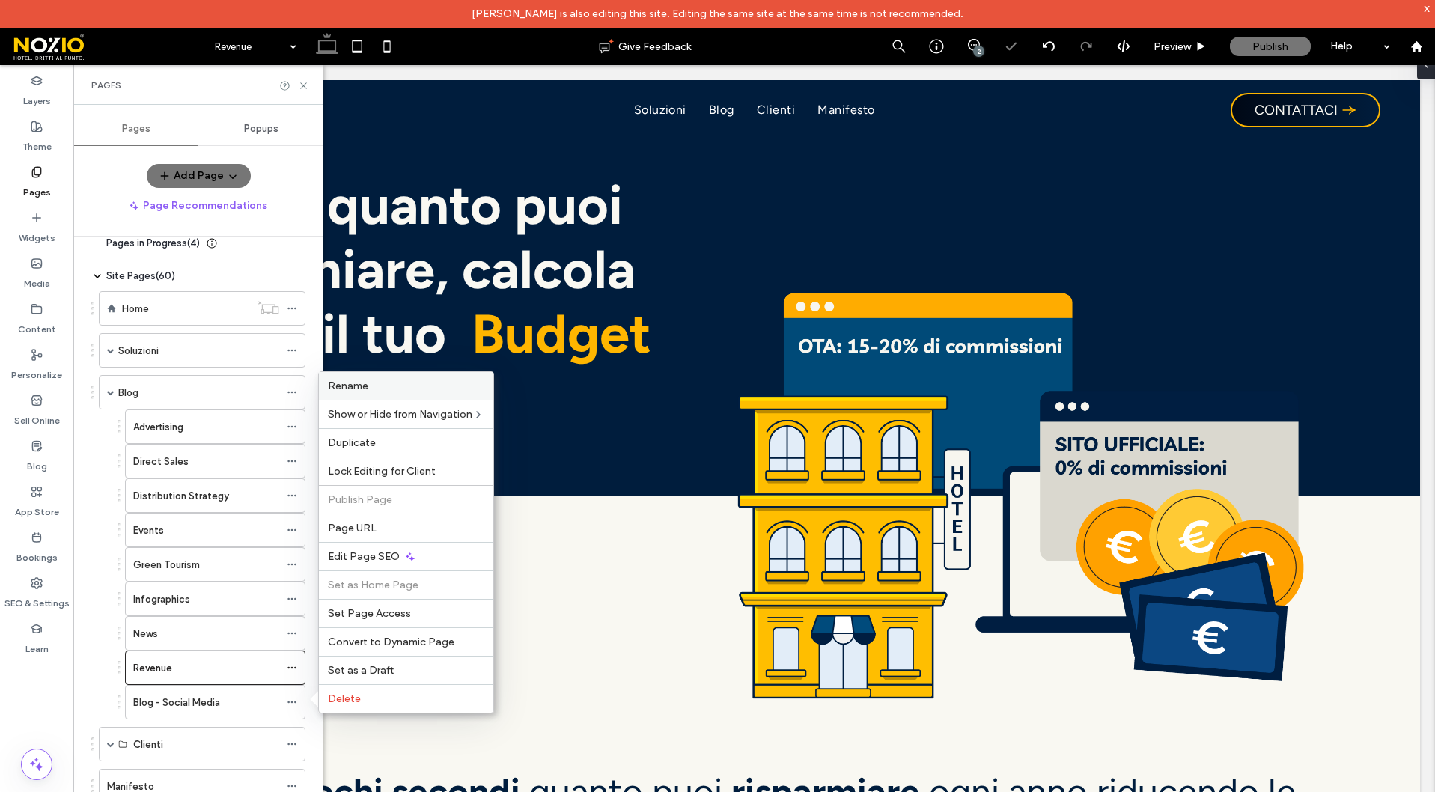
click at [382, 398] on div "Rename" at bounding box center [406, 386] width 174 height 28
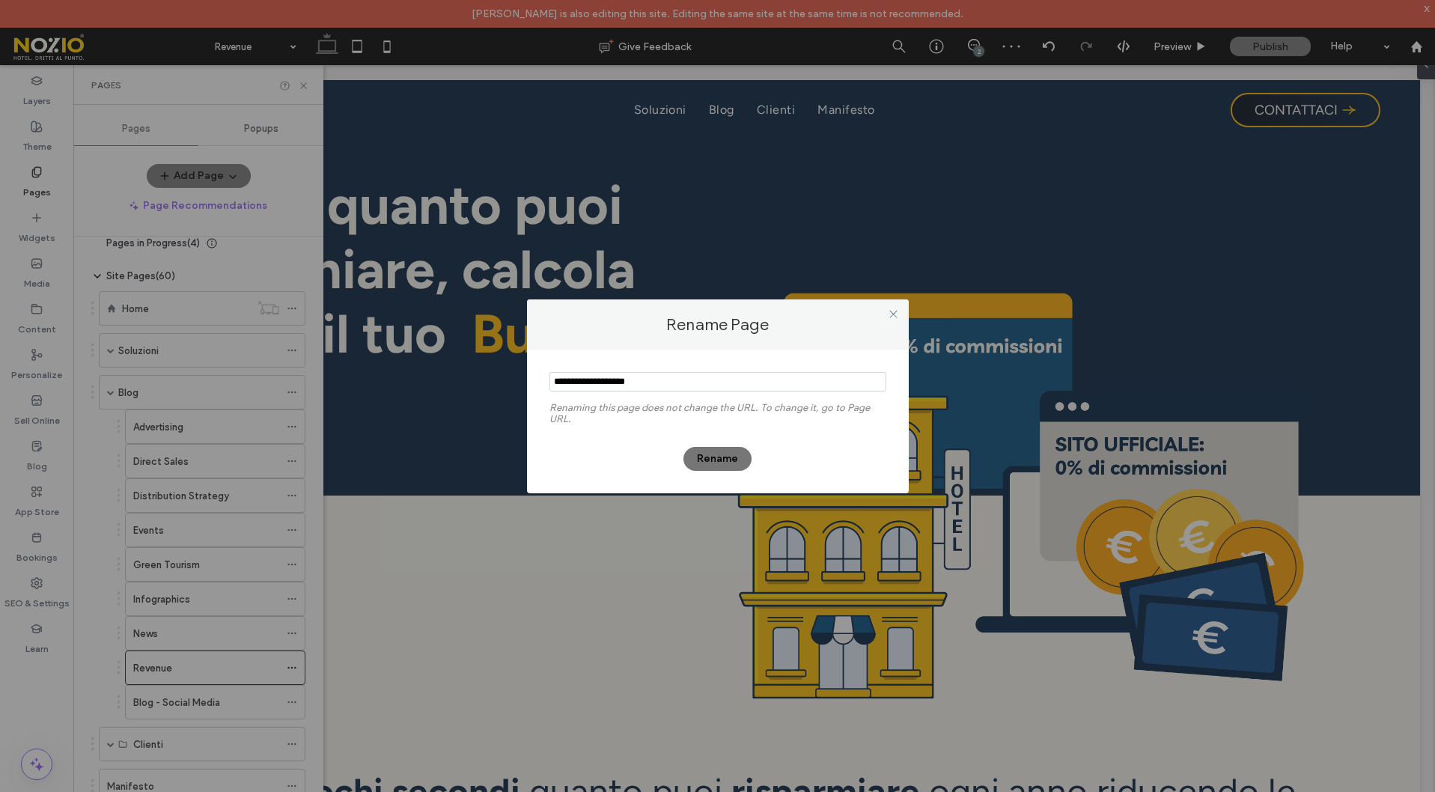
drag, startPoint x: 581, startPoint y: 382, endPoint x: 417, endPoint y: 373, distance: 164.2
click at [407, 374] on div "Rename Page Renaming this page does not change the URL. To change it, go to Pag…" at bounding box center [717, 396] width 1435 height 792
type input "**********"
click at [727, 456] on button "Rename" at bounding box center [718, 459] width 68 height 24
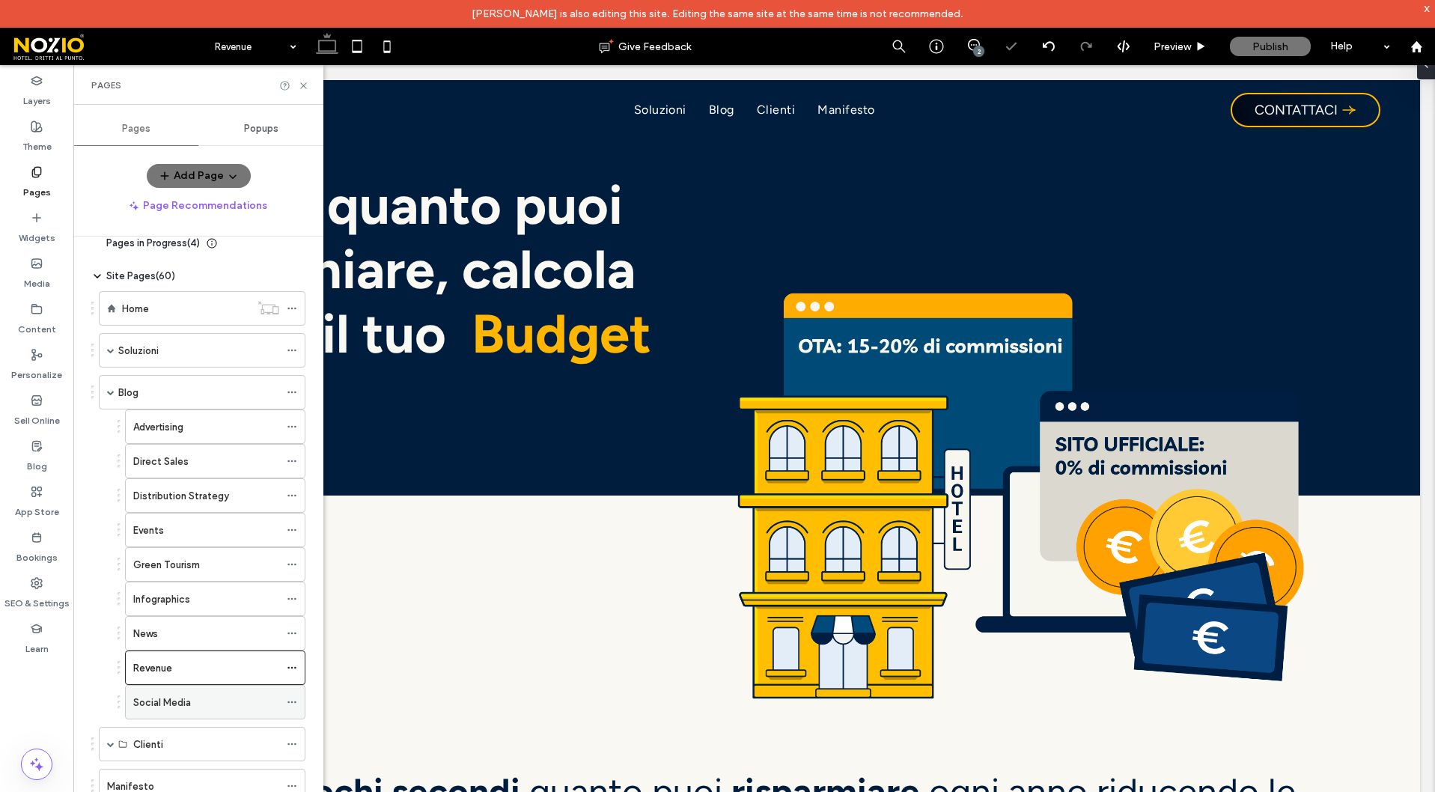
click at [292, 704] on icon at bounding box center [292, 702] width 10 height 10
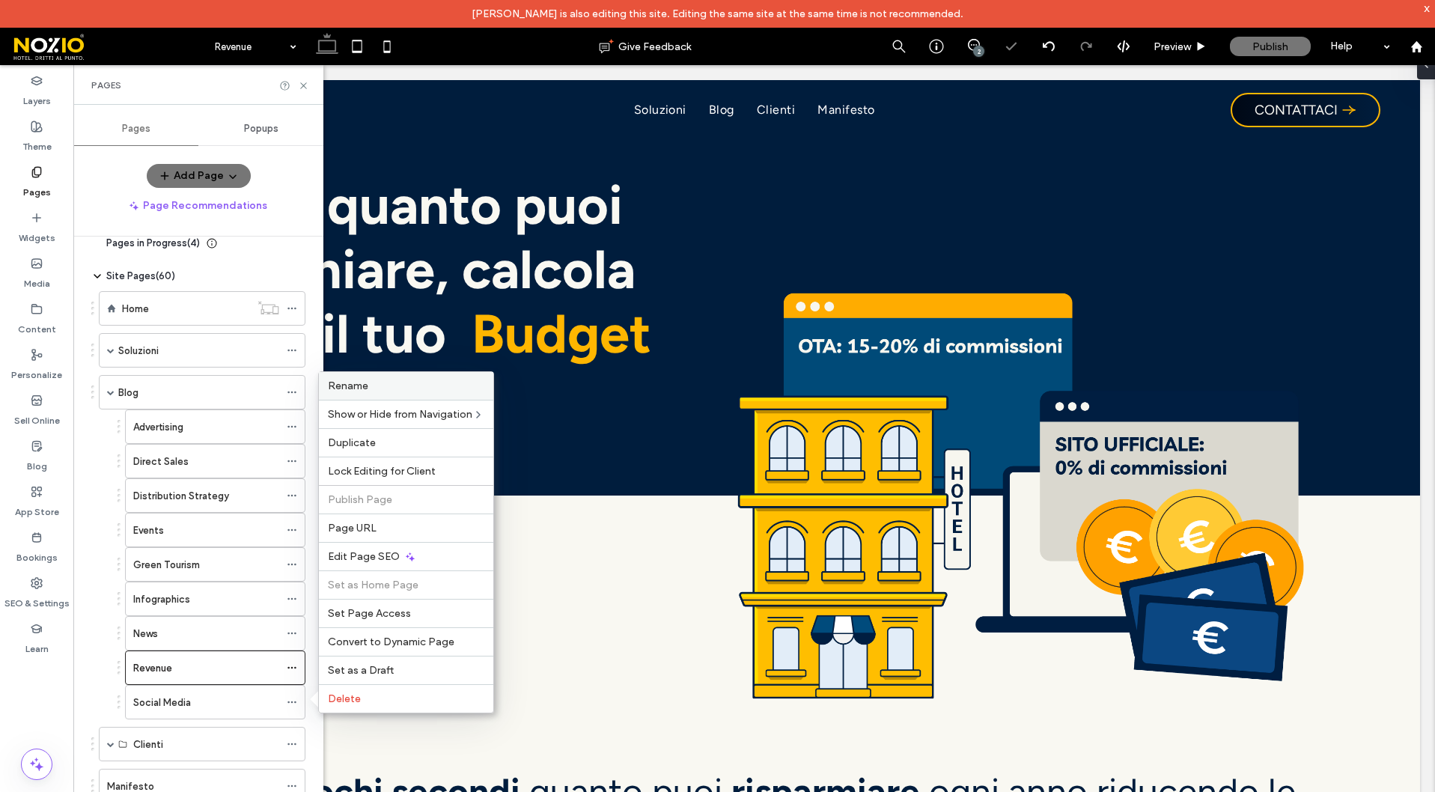
click at [380, 389] on label "Rename" at bounding box center [406, 386] width 156 height 13
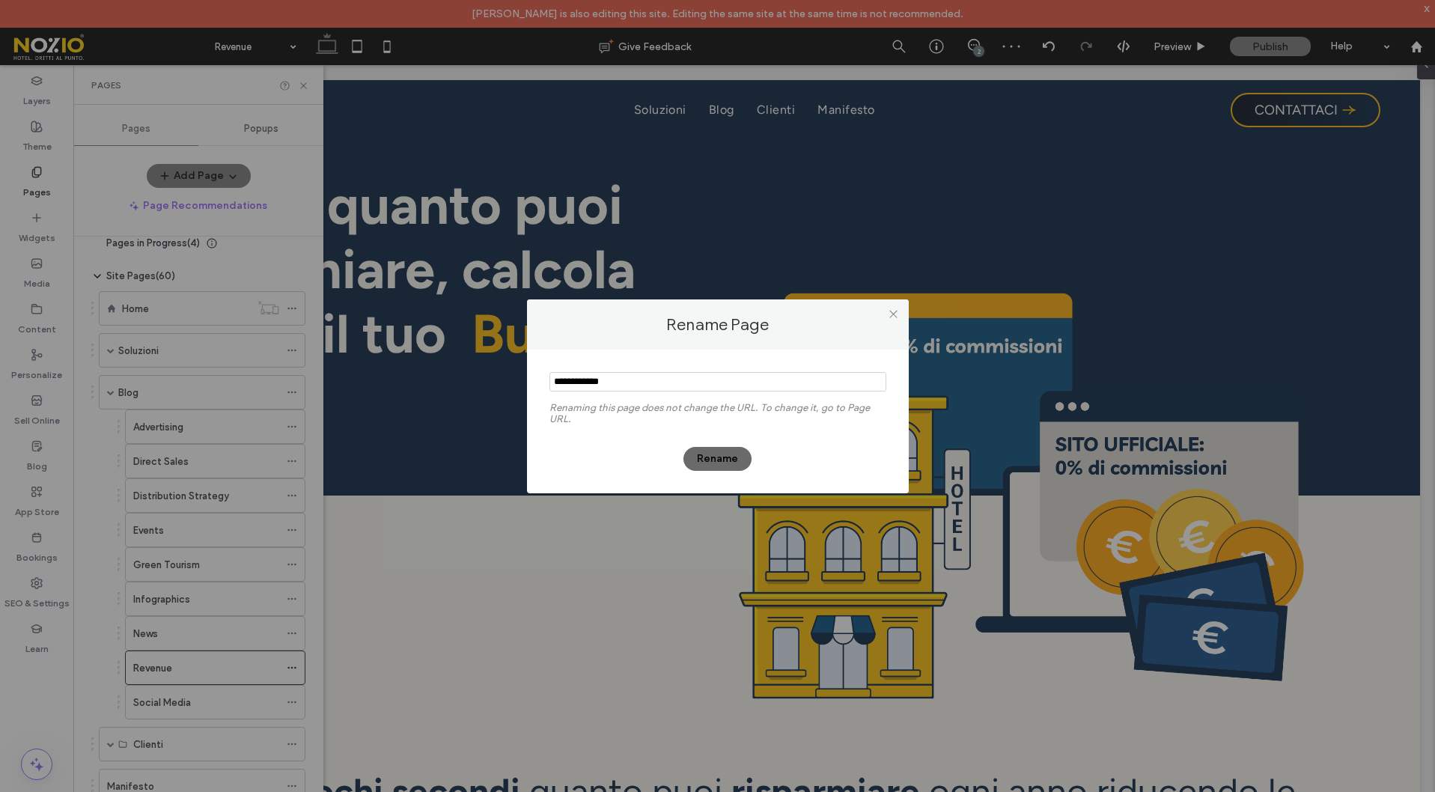
click at [720, 459] on button "Rename" at bounding box center [718, 459] width 68 height 24
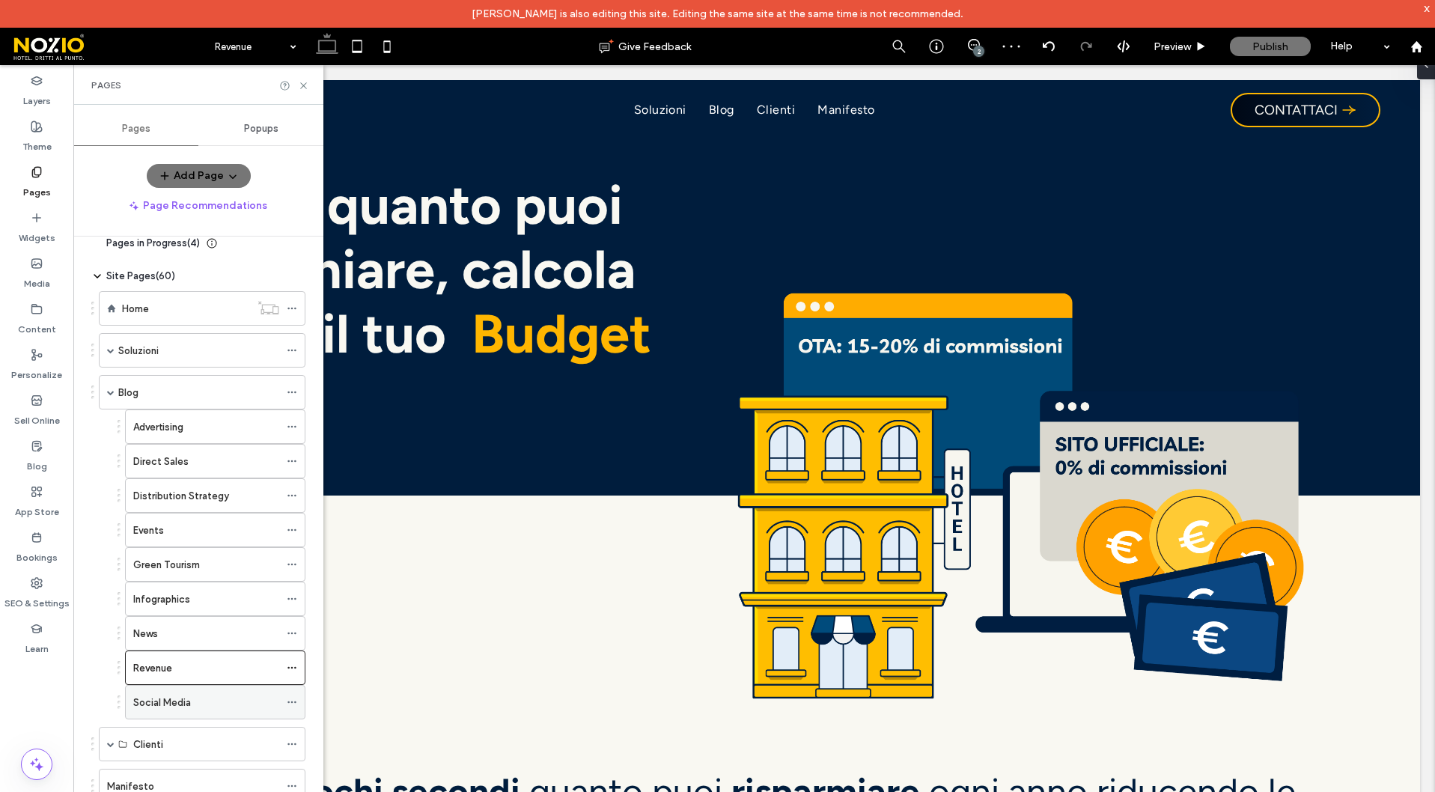
click at [186, 702] on label "Social Media" at bounding box center [162, 703] width 58 height 26
click at [296, 390] on icon at bounding box center [292, 392] width 10 height 10
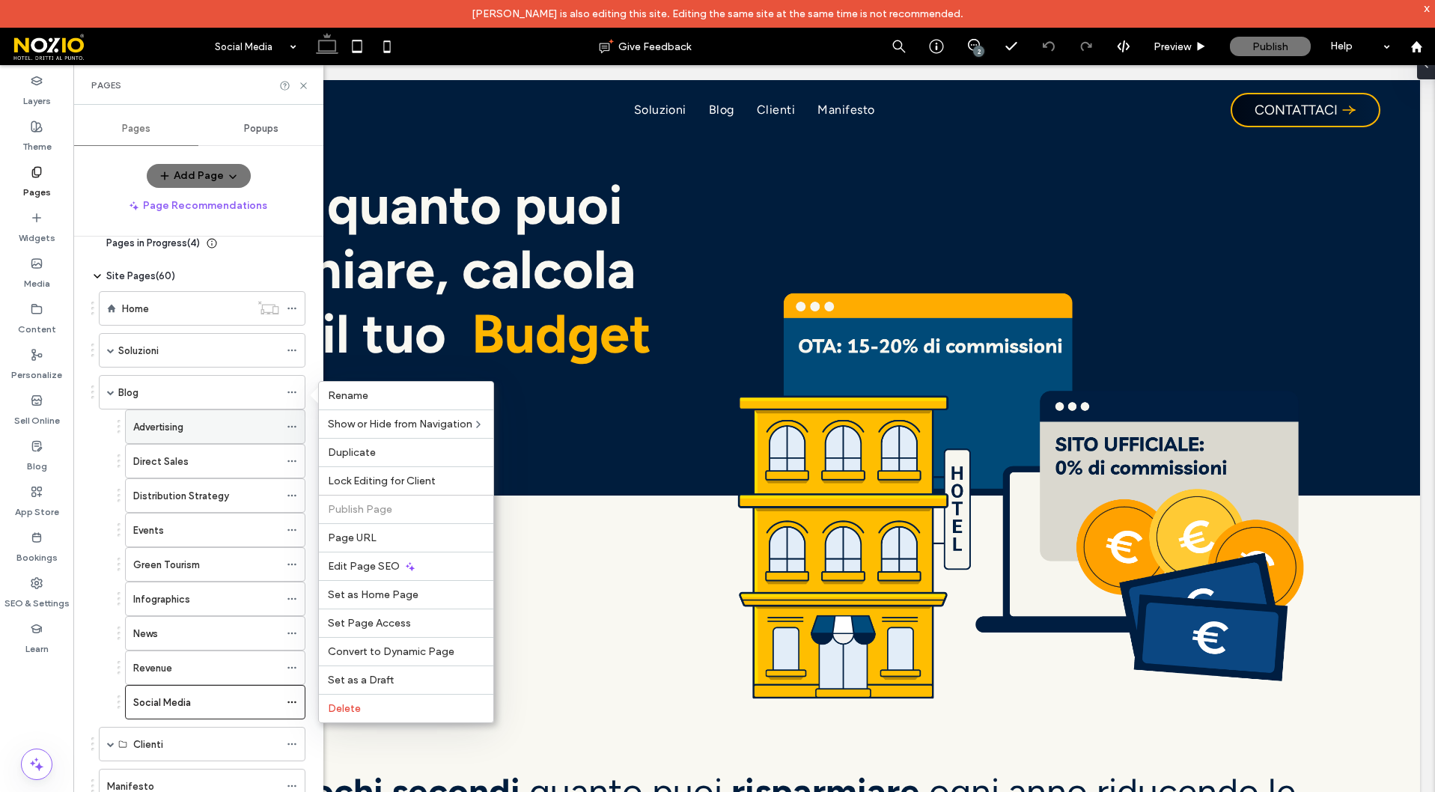
click at [287, 425] on icon at bounding box center [292, 427] width 10 height 10
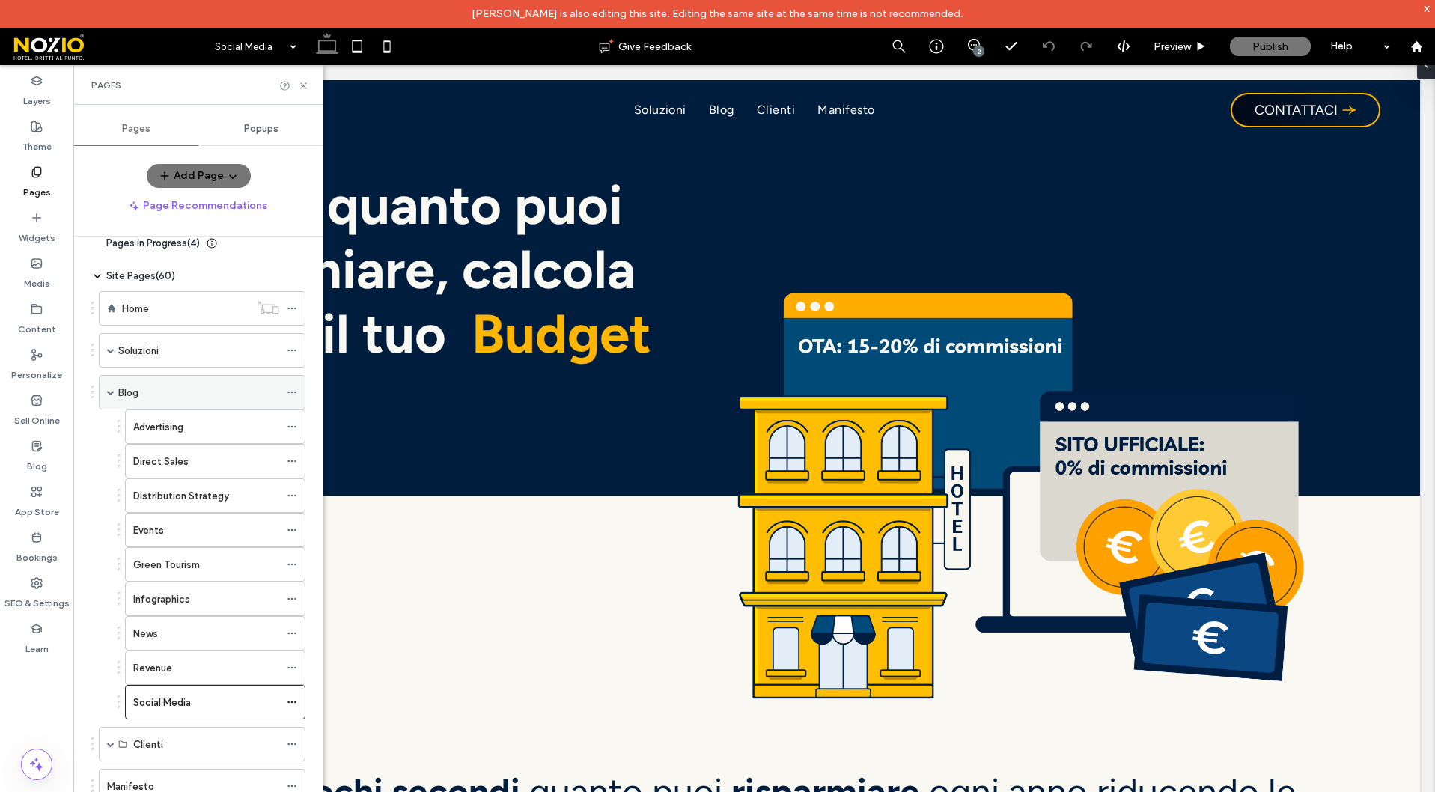
click at [293, 392] on icon at bounding box center [292, 392] width 10 height 10
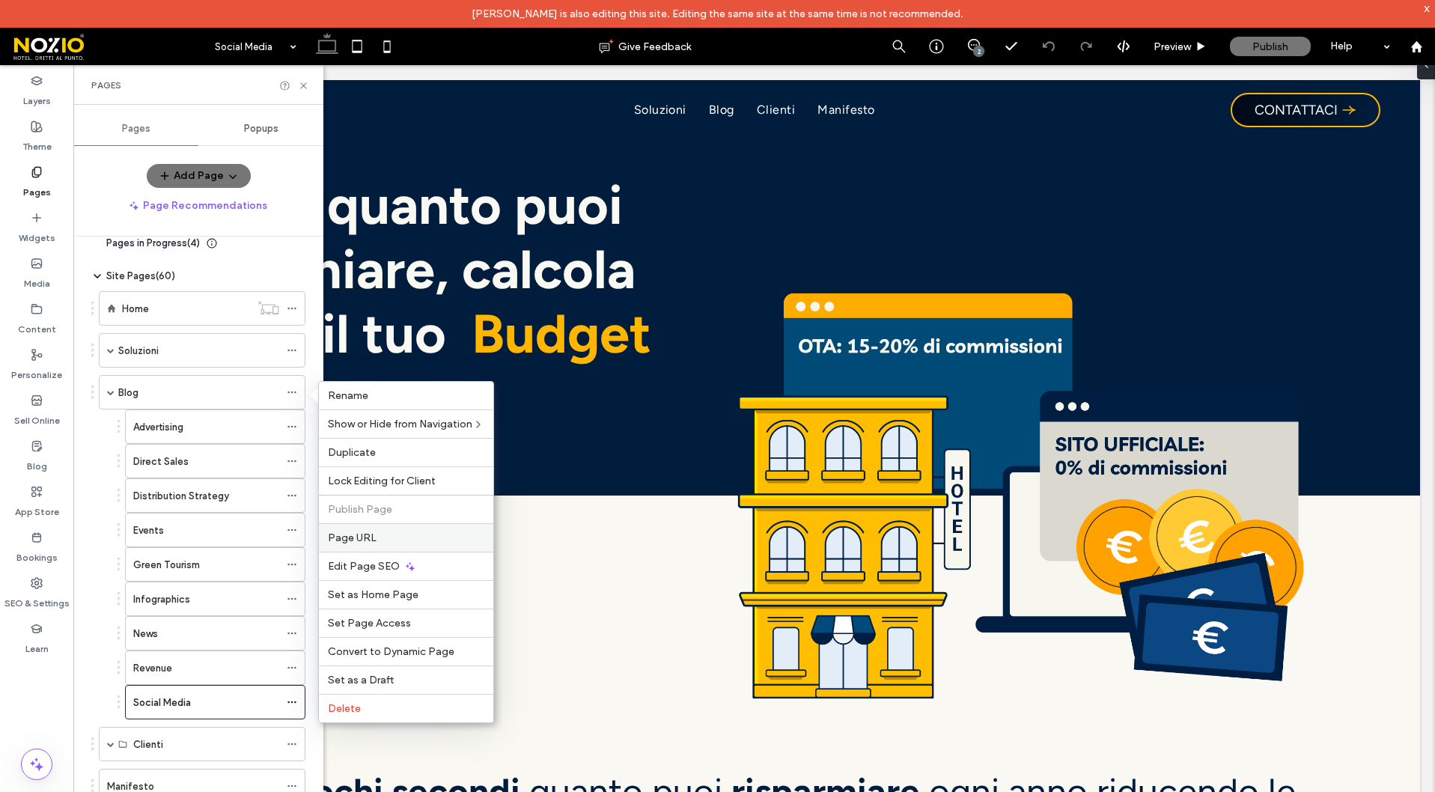
click at [350, 538] on span "Page URL" at bounding box center [352, 538] width 49 height 13
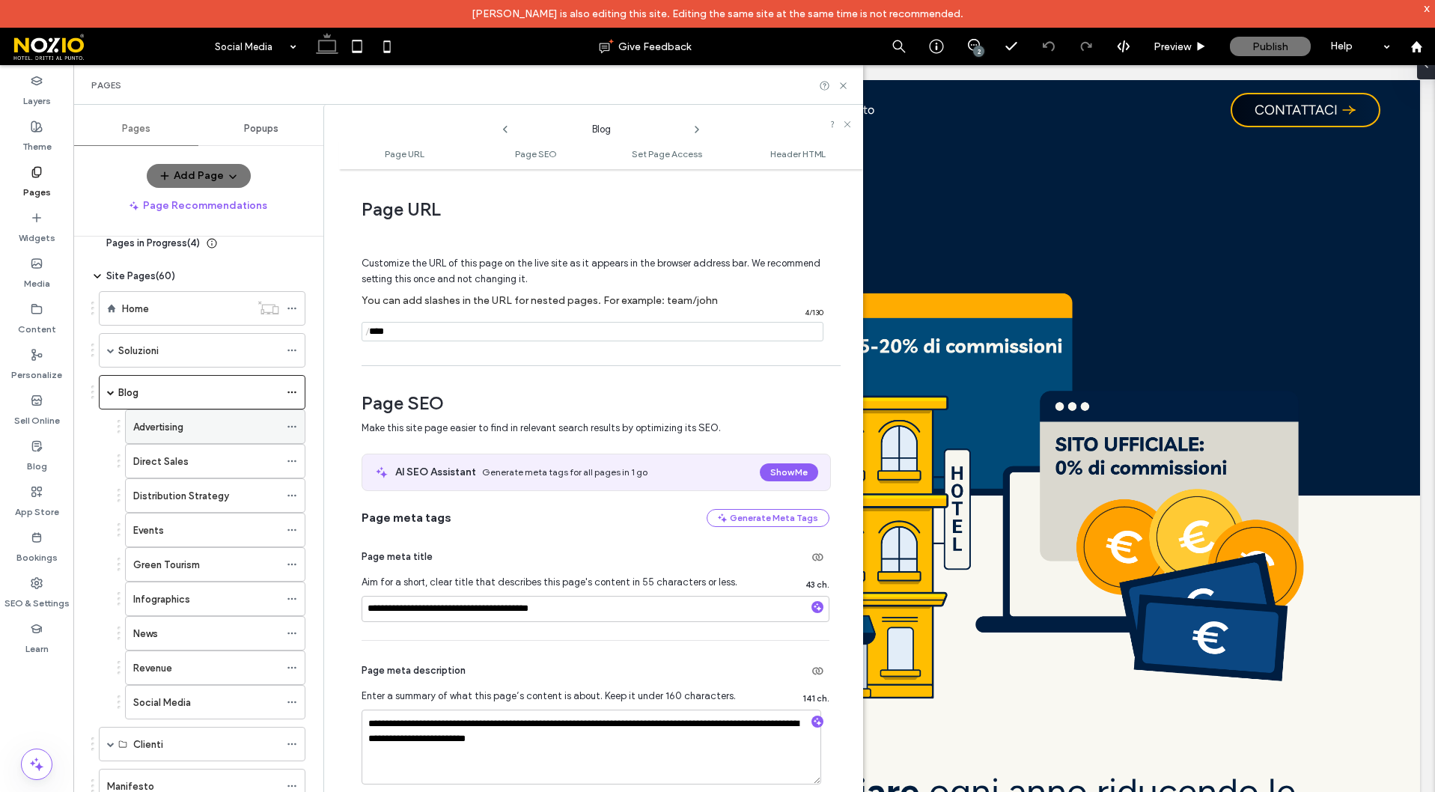
click at [293, 429] on icon at bounding box center [292, 427] width 10 height 10
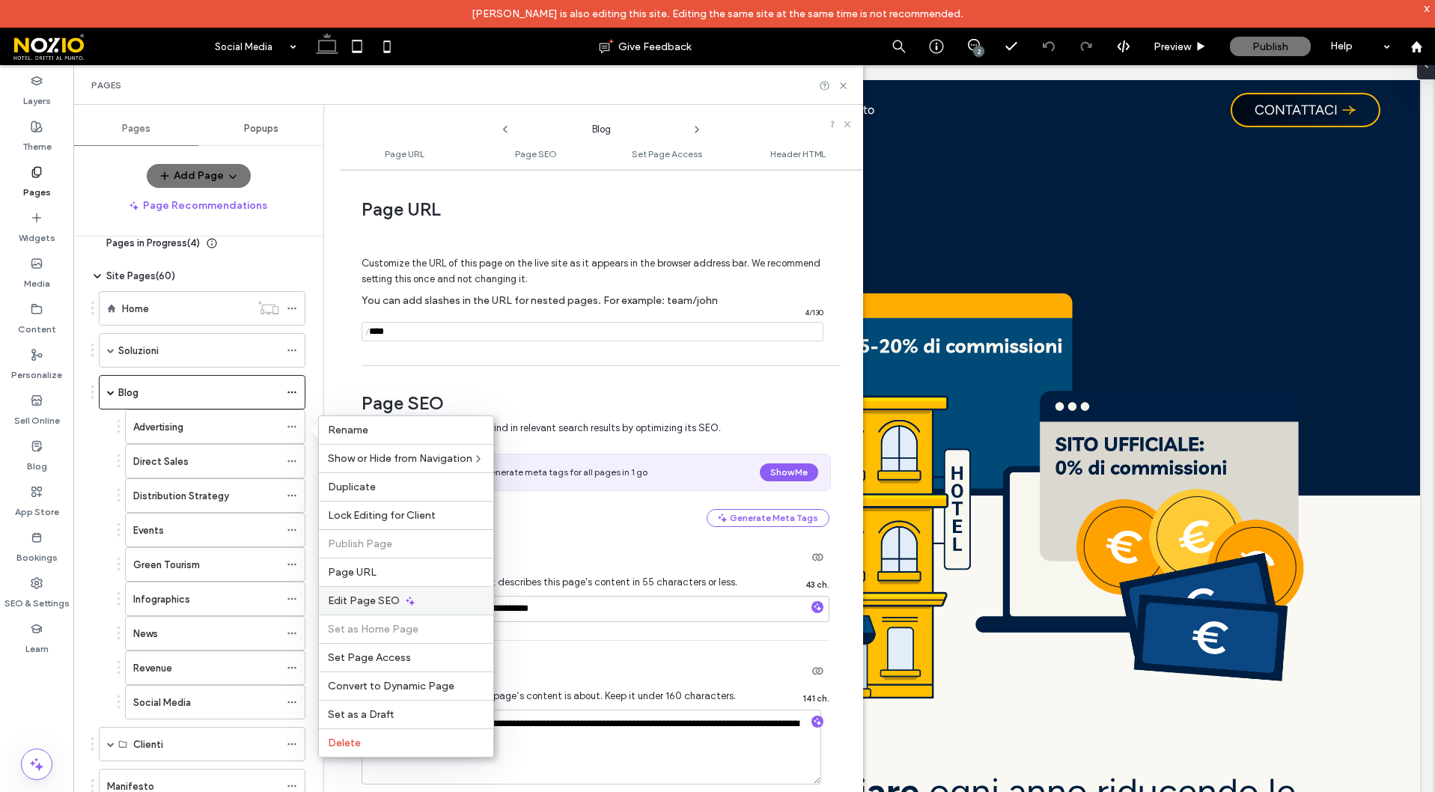
click at [360, 595] on span "Edit Page SEO" at bounding box center [364, 601] width 72 height 13
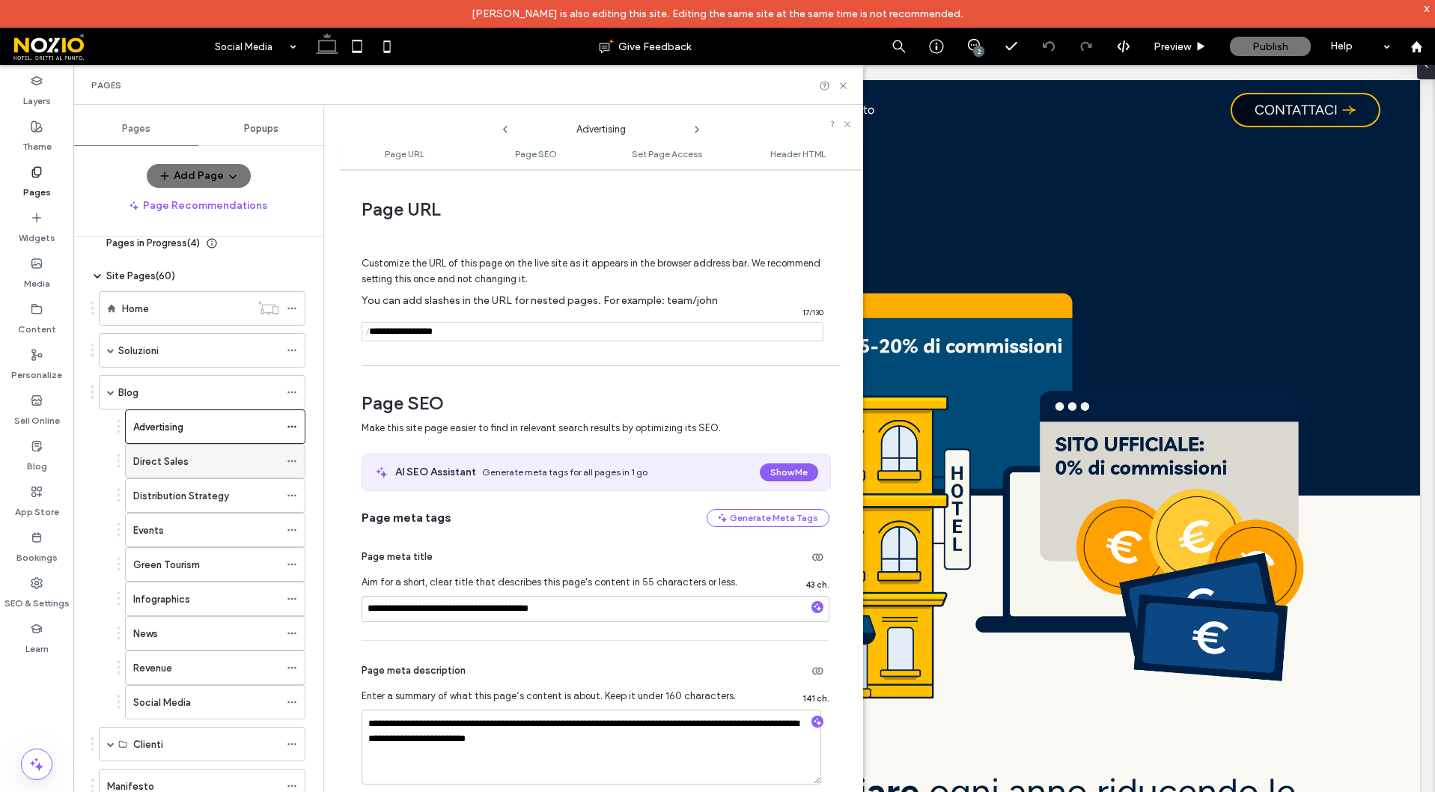
click at [297, 458] on icon at bounding box center [292, 461] width 10 height 10
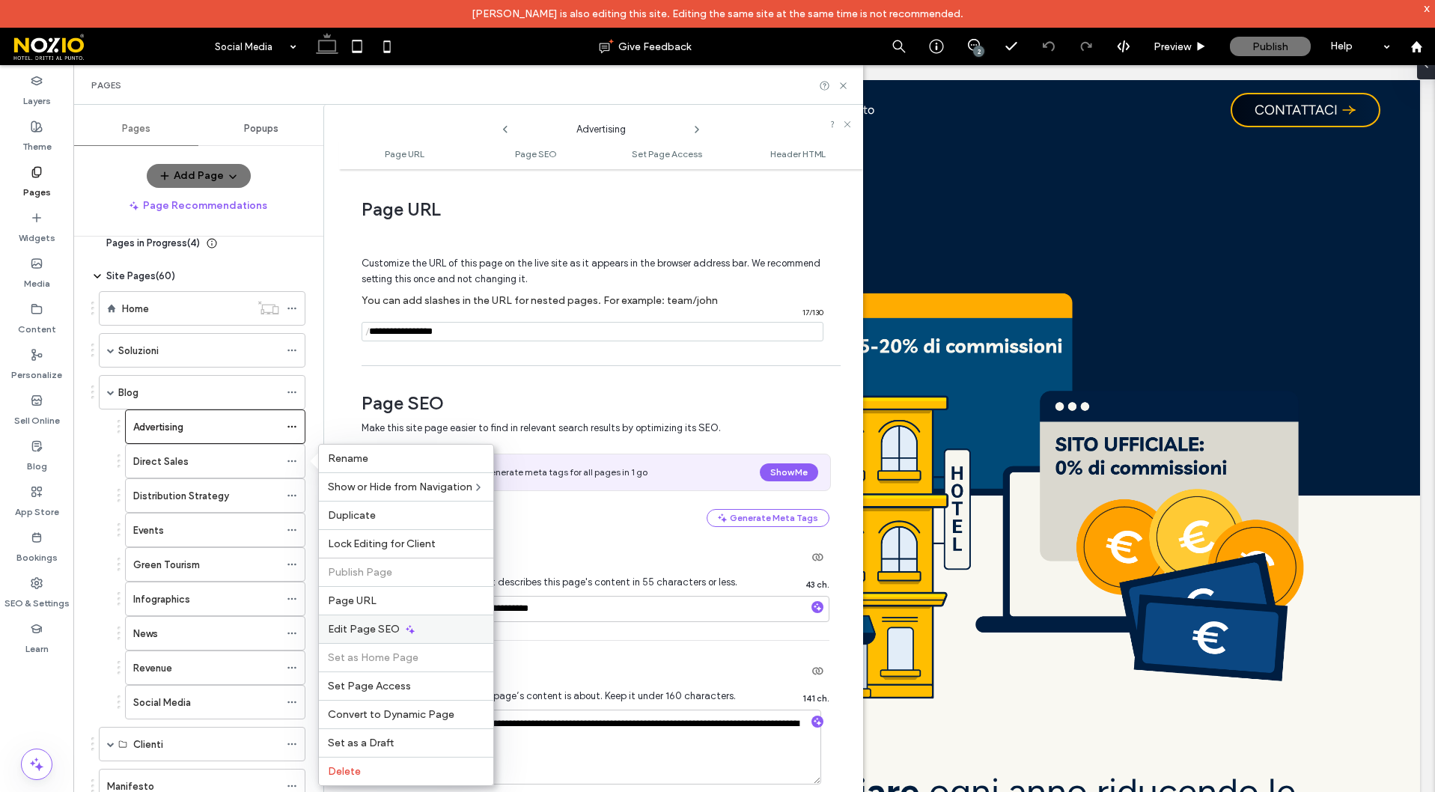
click at [348, 633] on span "Edit Page SEO" at bounding box center [364, 629] width 72 height 13
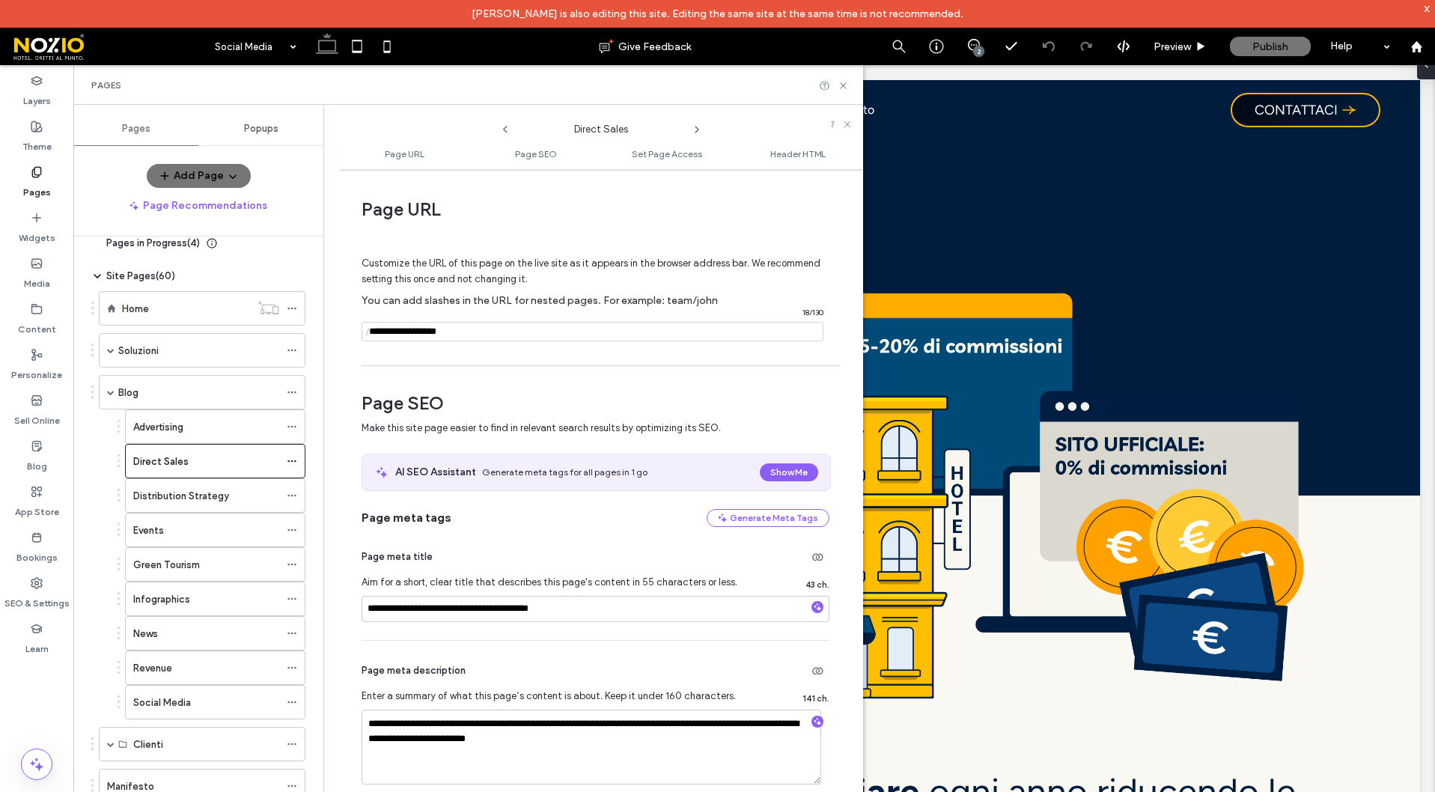
click at [695, 130] on icon at bounding box center [697, 130] width 12 height 12
click at [434, 335] on input "notEmpty" at bounding box center [593, 331] width 462 height 19
type input "**********"
click at [699, 129] on icon at bounding box center [697, 130] width 12 height 12
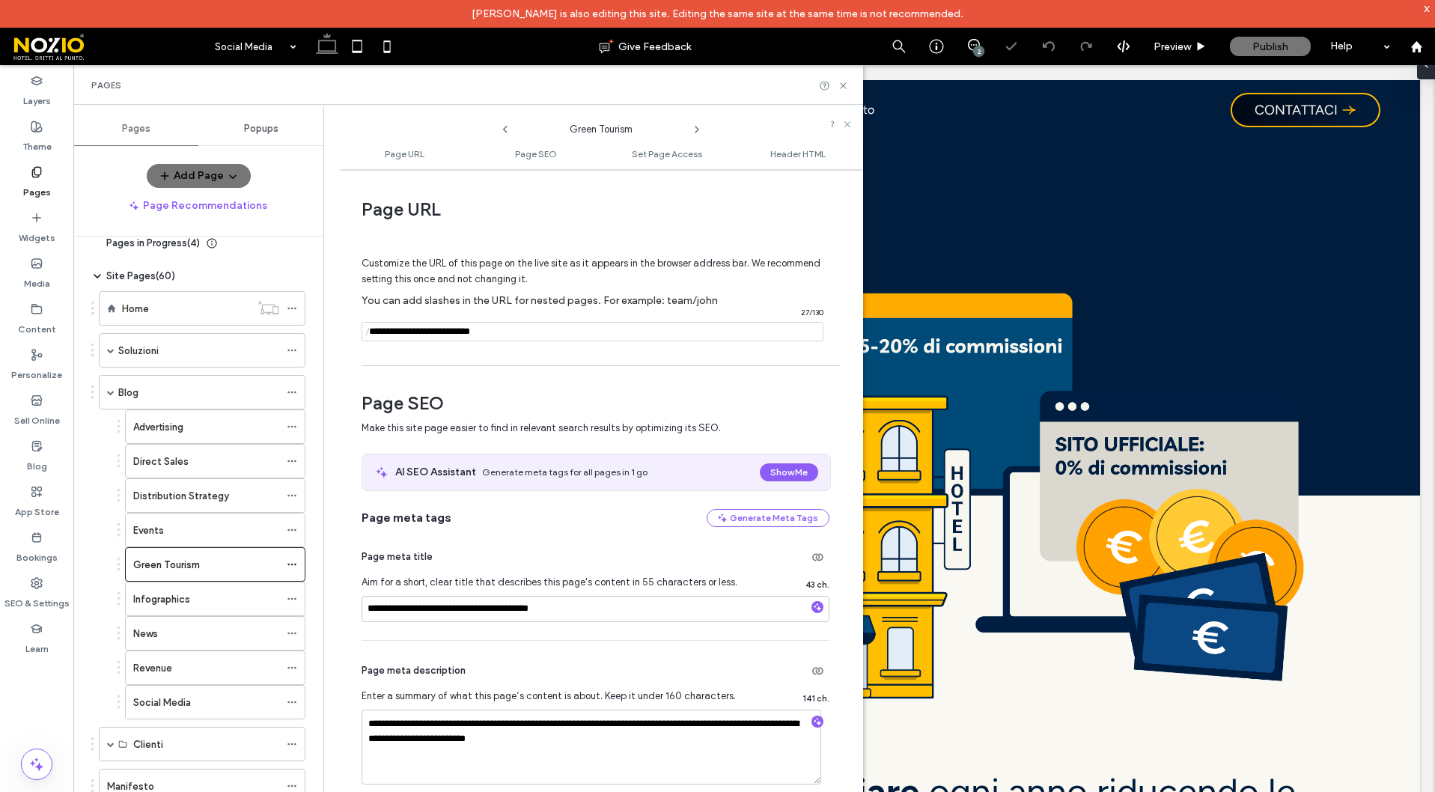
click at [435, 335] on input "notEmpty" at bounding box center [593, 331] width 462 height 19
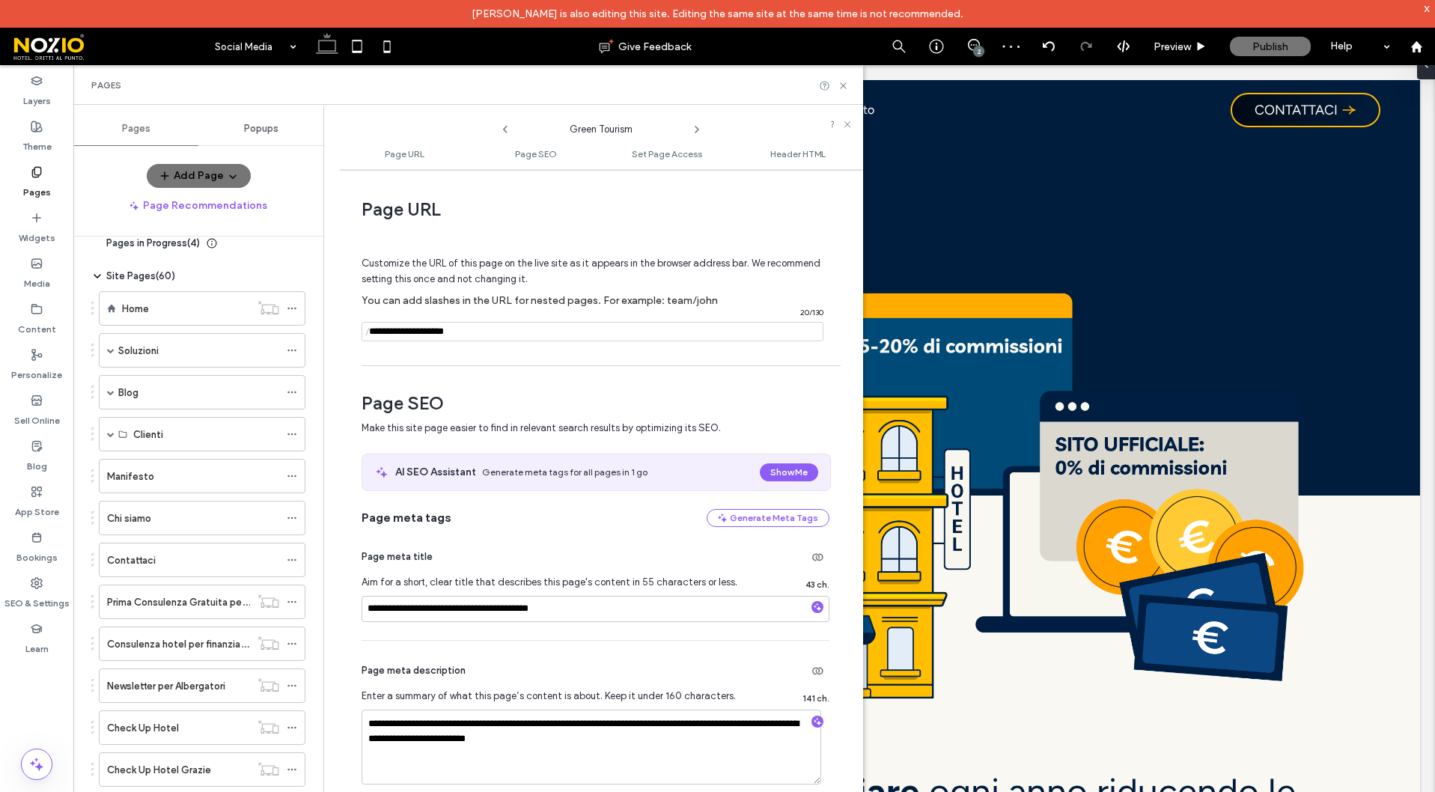
click at [487, 333] on input "notEmpty" at bounding box center [593, 331] width 462 height 19
type input "**********"
click at [698, 130] on use at bounding box center [697, 130] width 3 height 6
click at [435, 333] on input "notEmpty" at bounding box center [593, 331] width 462 height 19
type input "**********"
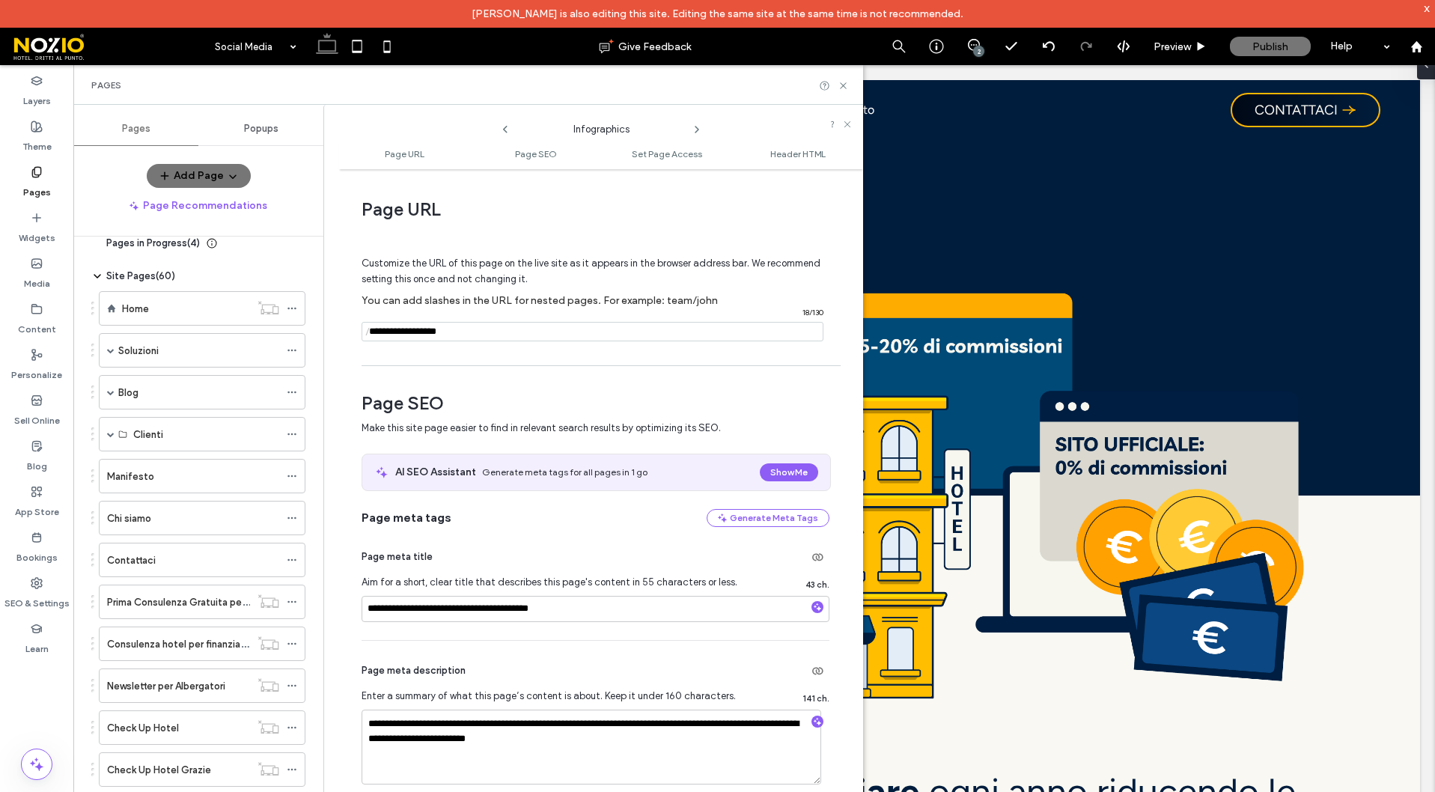
click at [696, 130] on icon at bounding box center [697, 130] width 12 height 12
click at [436, 333] on input "notEmpty" at bounding box center [593, 331] width 462 height 19
type input "**********"
click at [698, 130] on use at bounding box center [697, 130] width 3 height 6
drag, startPoint x: 434, startPoint y: 335, endPoint x: 505, endPoint y: 346, distance: 72.6
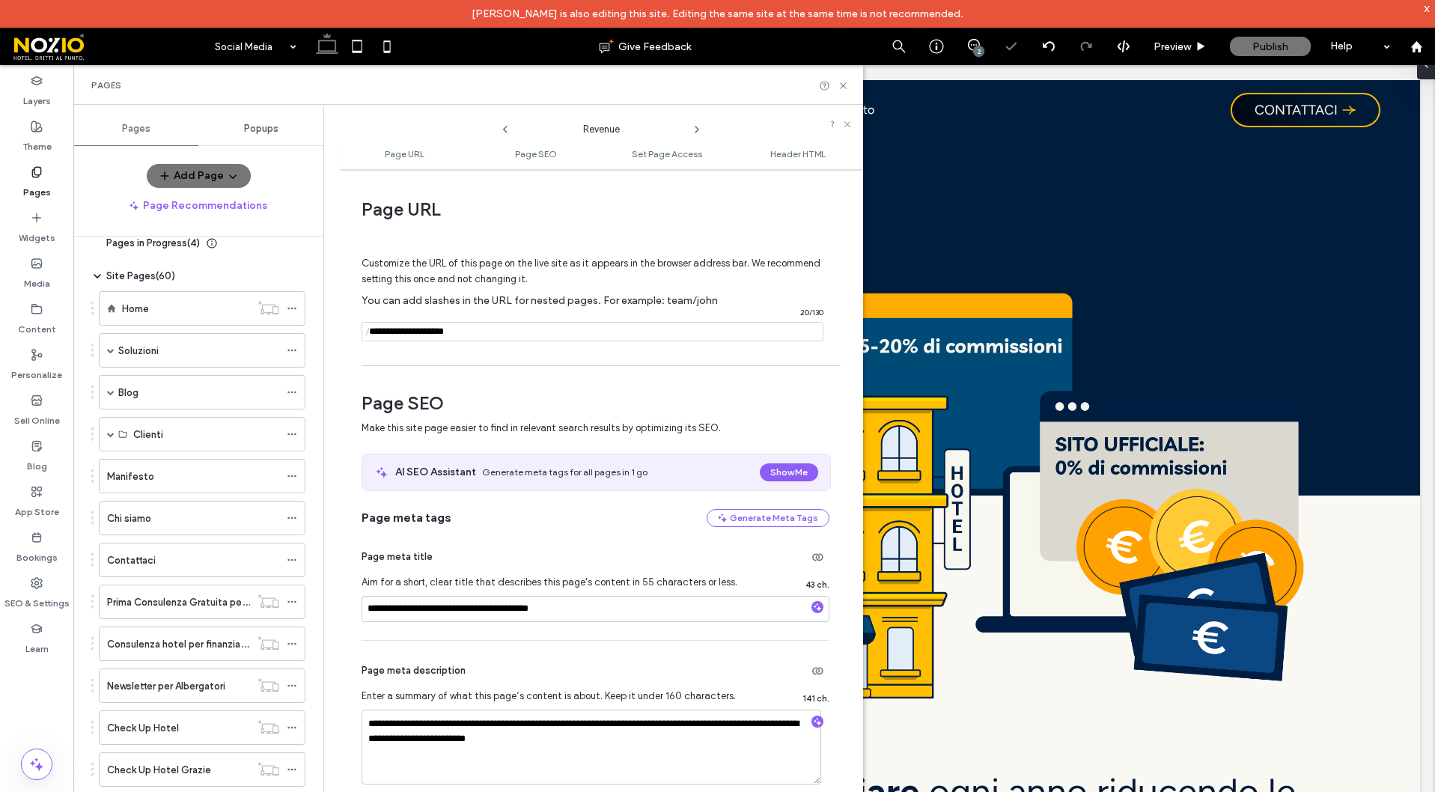
click at [434, 335] on input "notEmpty" at bounding box center [593, 331] width 462 height 19
type input "**********"
click at [700, 127] on icon at bounding box center [697, 130] width 12 height 12
click at [435, 332] on input "notEmpty" at bounding box center [593, 331] width 462 height 19
type input "**********"
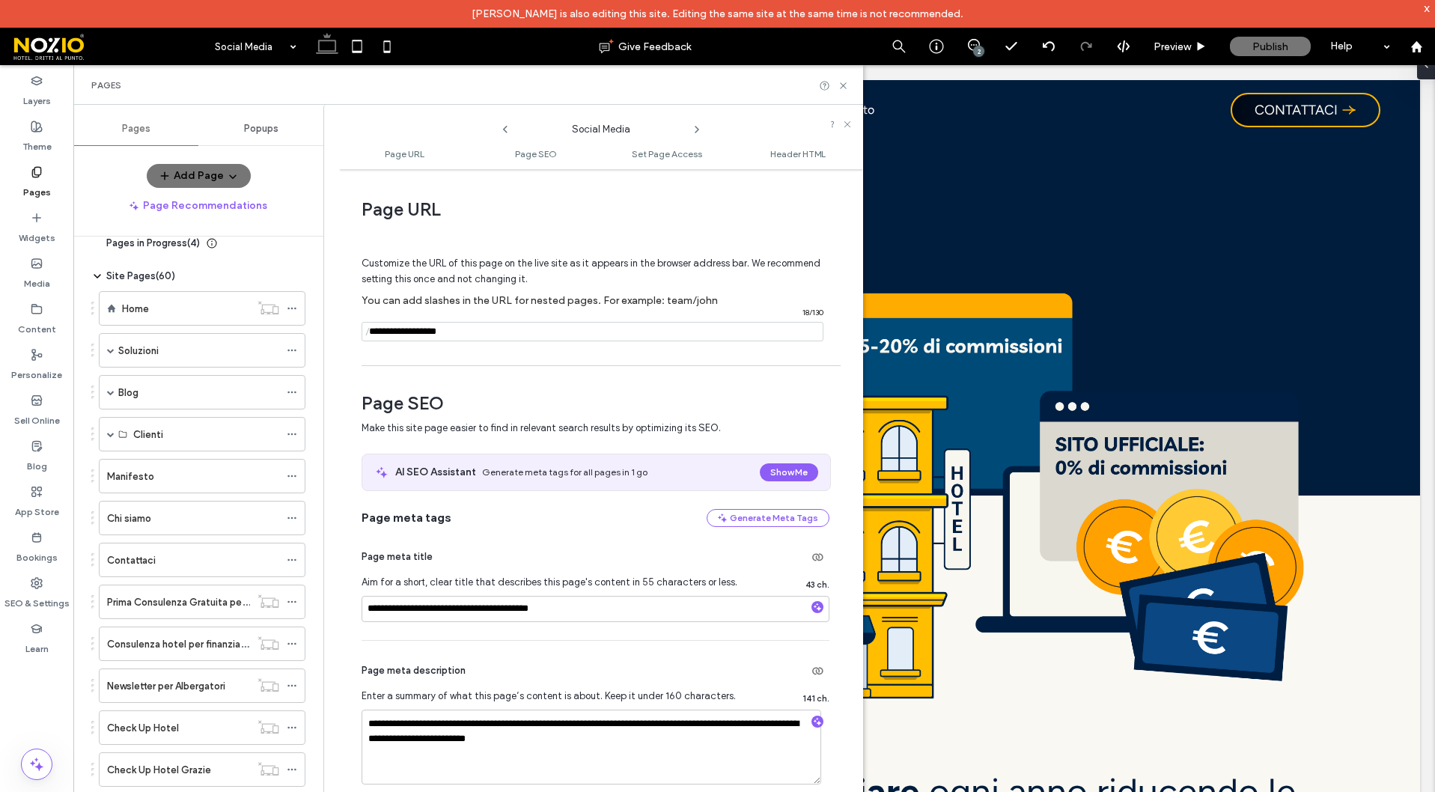
click at [697, 129] on use at bounding box center [697, 130] width 3 height 6
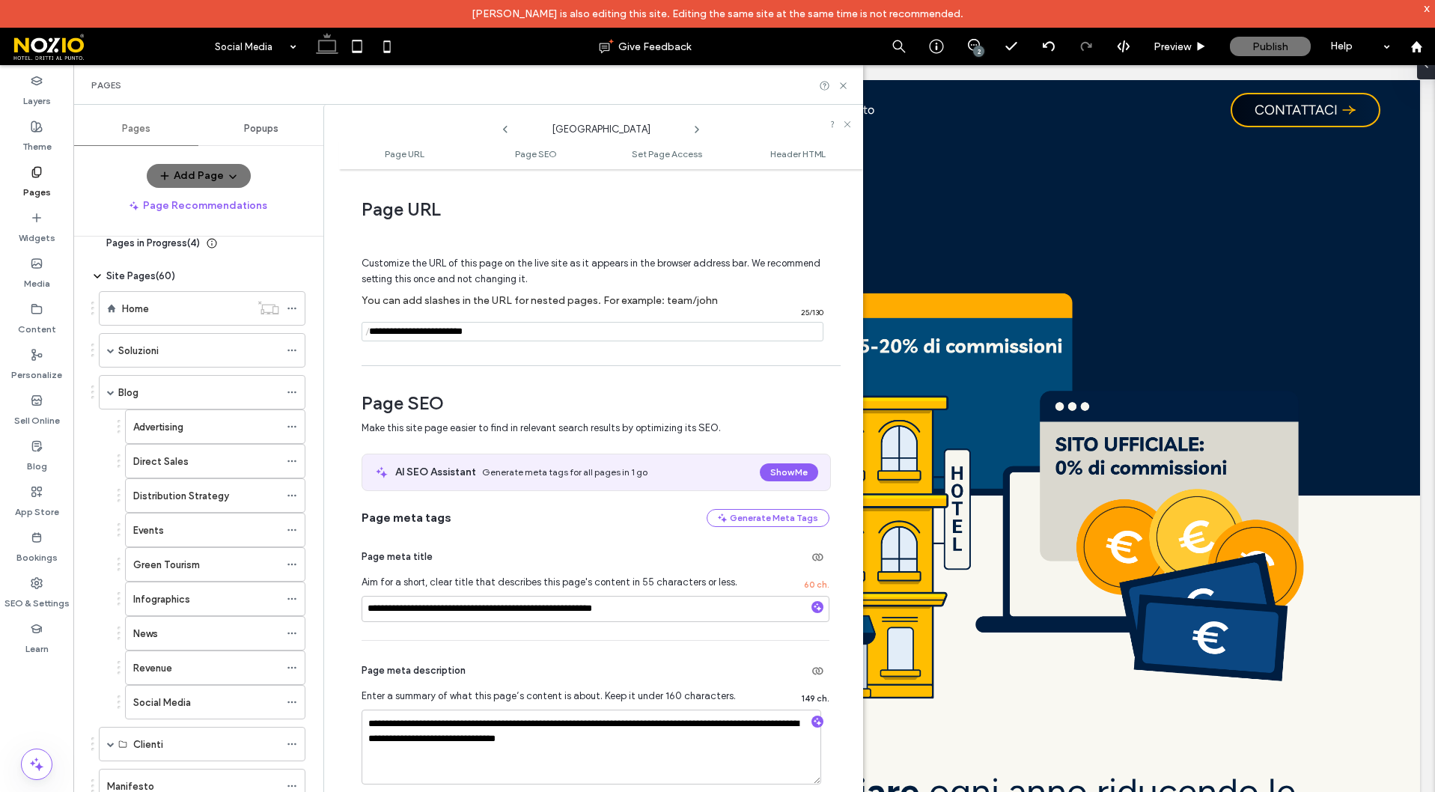
click at [508, 128] on icon at bounding box center [505, 130] width 12 height 12
click at [506, 130] on icon at bounding box center [505, 130] width 12 height 12
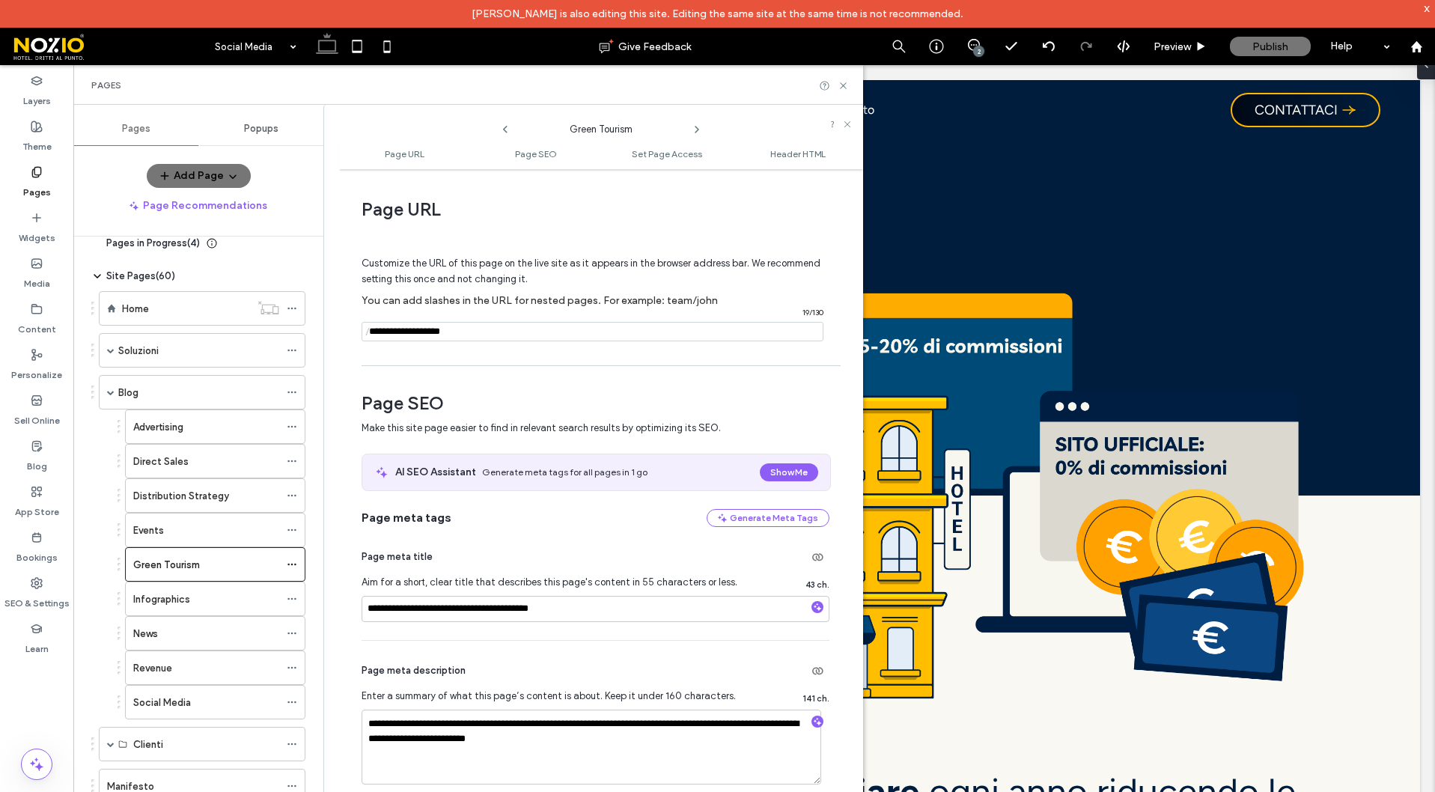
click at [506, 130] on icon at bounding box center [505, 130] width 12 height 12
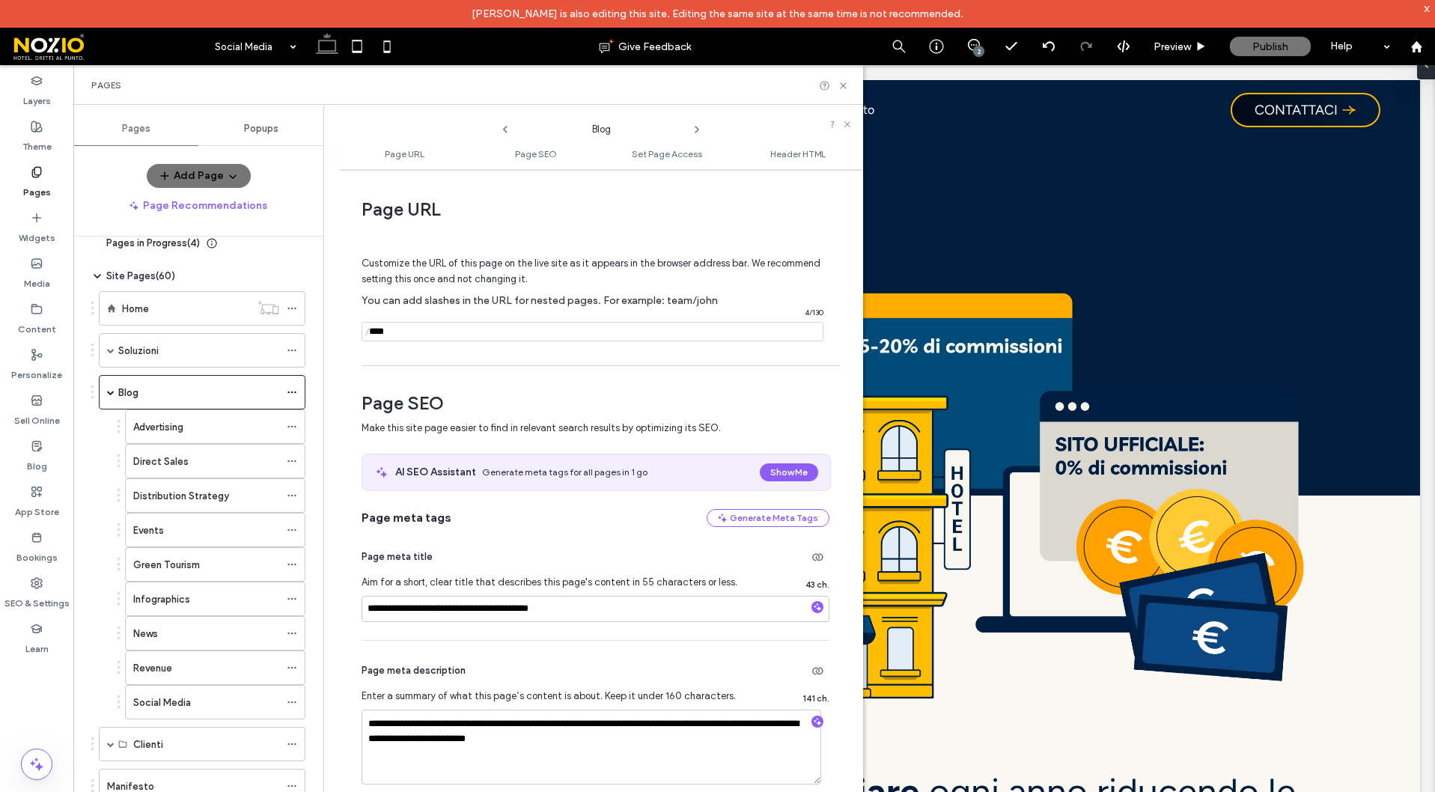
click at [506, 130] on icon at bounding box center [505, 130] width 12 height 12
